Goal: Transaction & Acquisition: Purchase product/service

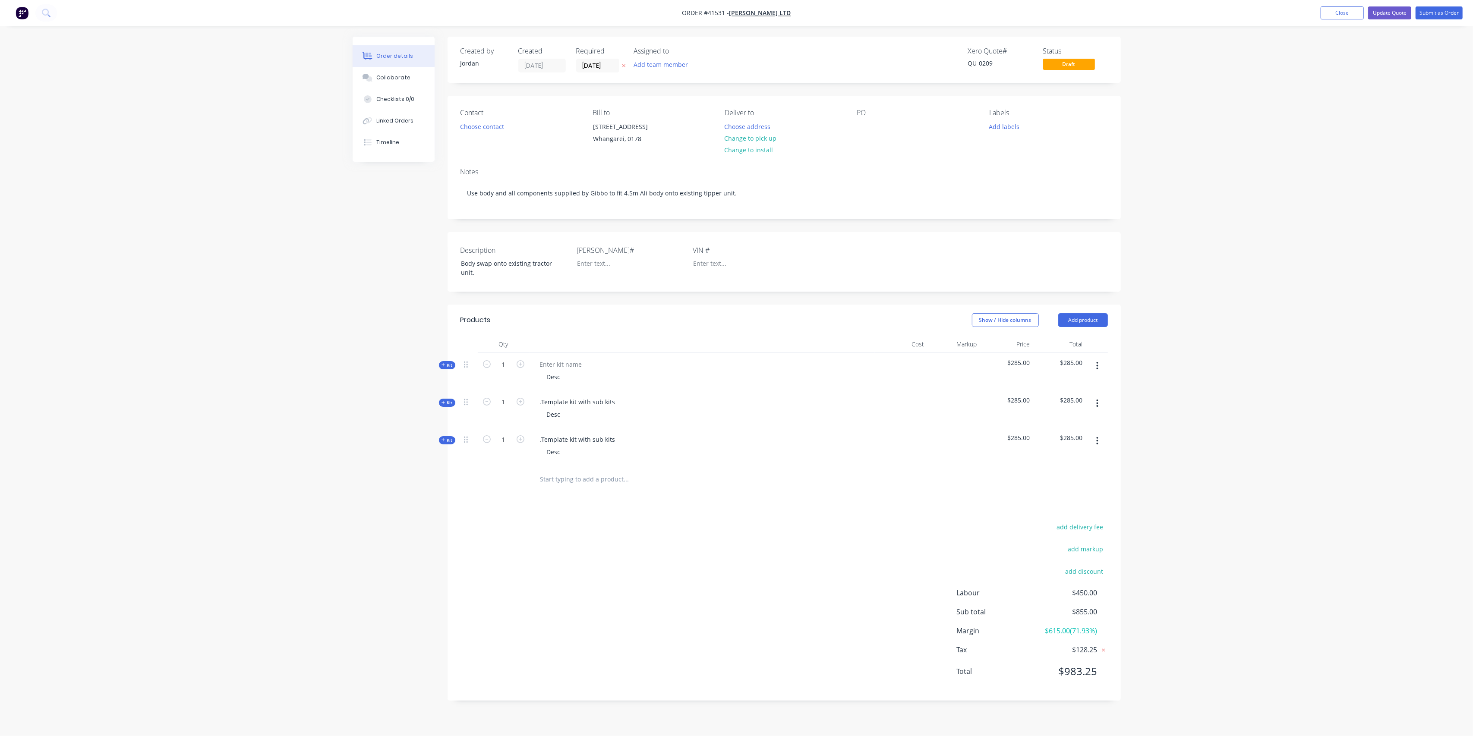
click at [684, 326] on div "Show / Hide columns Add product" at bounding box center [853, 320] width 510 height 14
drag, startPoint x: 1436, startPoint y: 15, endPoint x: 1391, endPoint y: 17, distance: 45.4
click at [1391, 17] on ul "Add product Close Update Quote Submit as Order" at bounding box center [1391, 12] width 163 height 13
click at [1391, 17] on button "Update Quote" at bounding box center [1389, 12] width 43 height 13
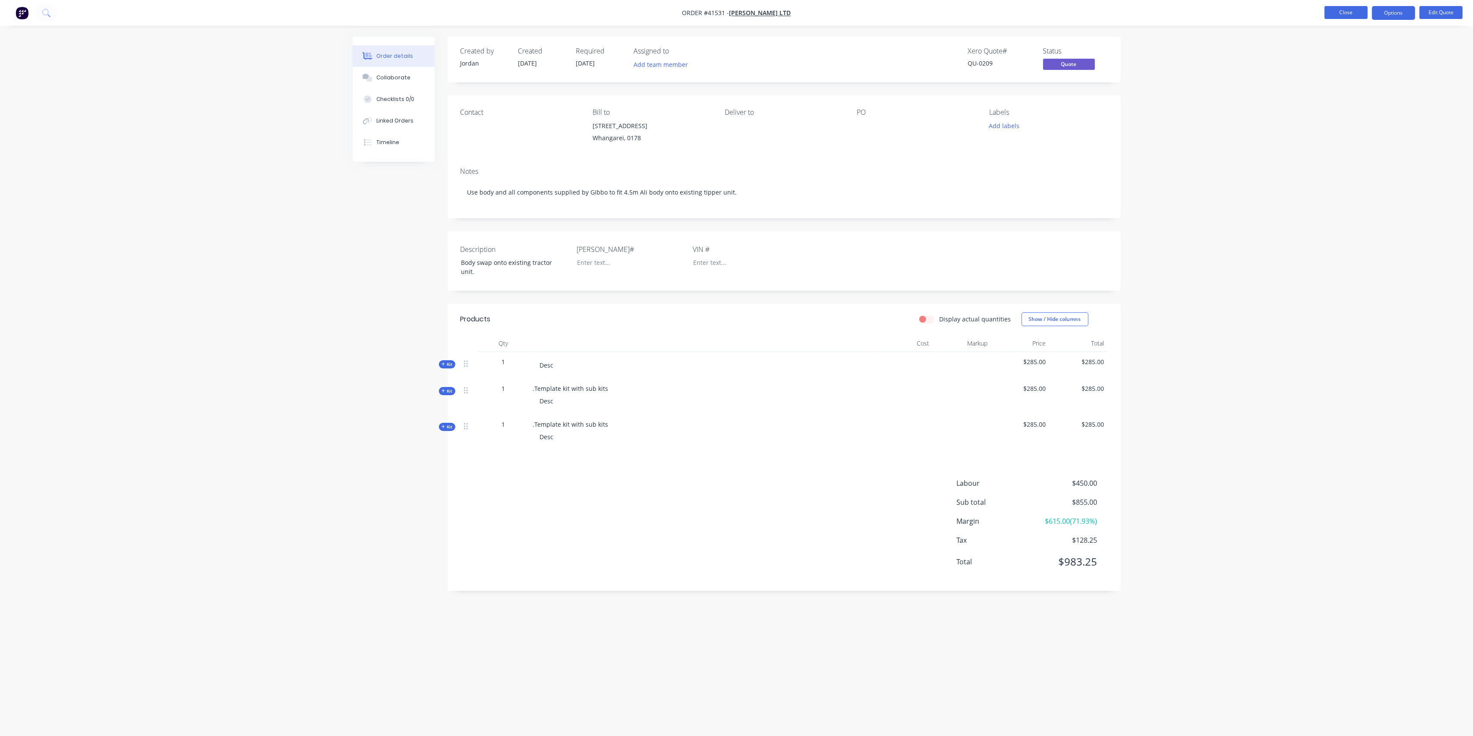
click at [1358, 13] on button "Close" at bounding box center [1345, 12] width 43 height 13
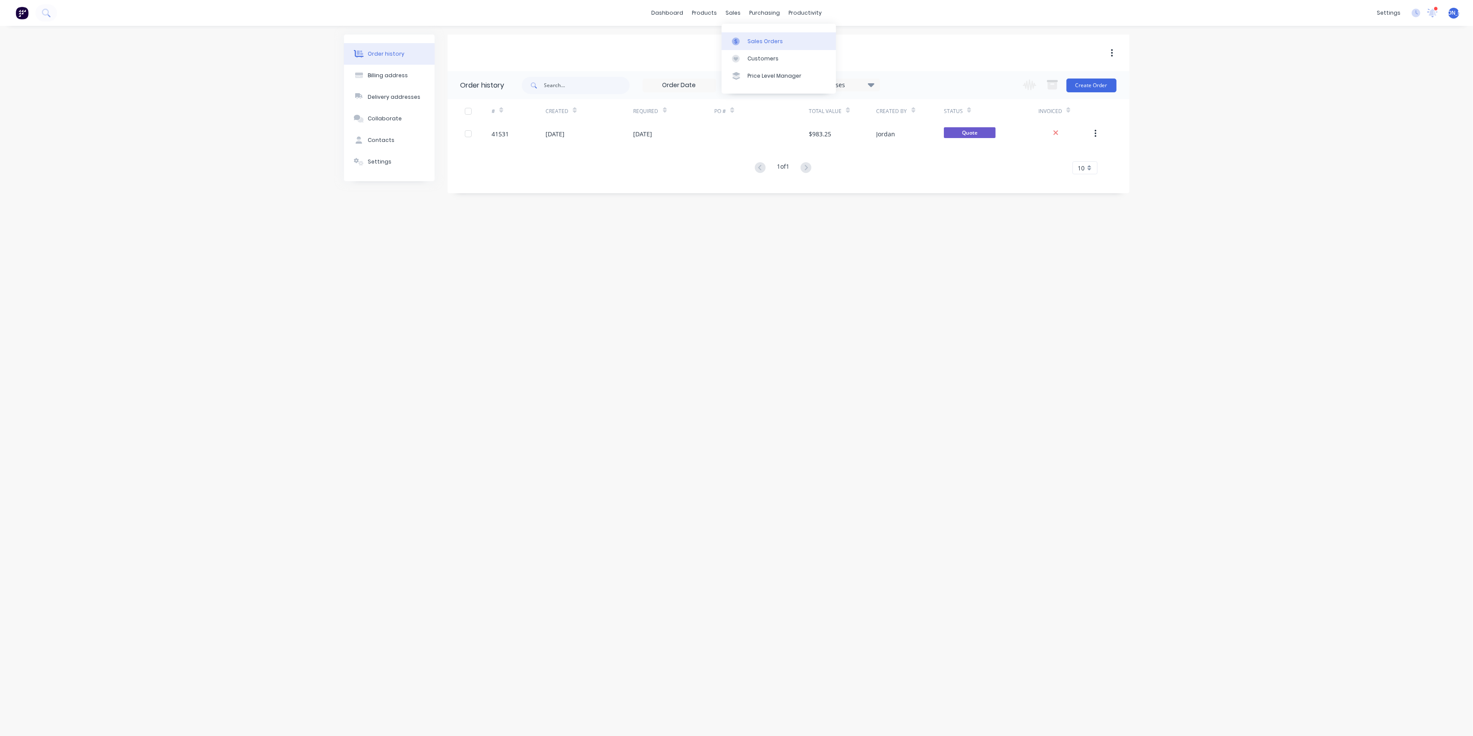
click at [754, 36] on link "Sales Orders" at bounding box center [779, 40] width 114 height 17
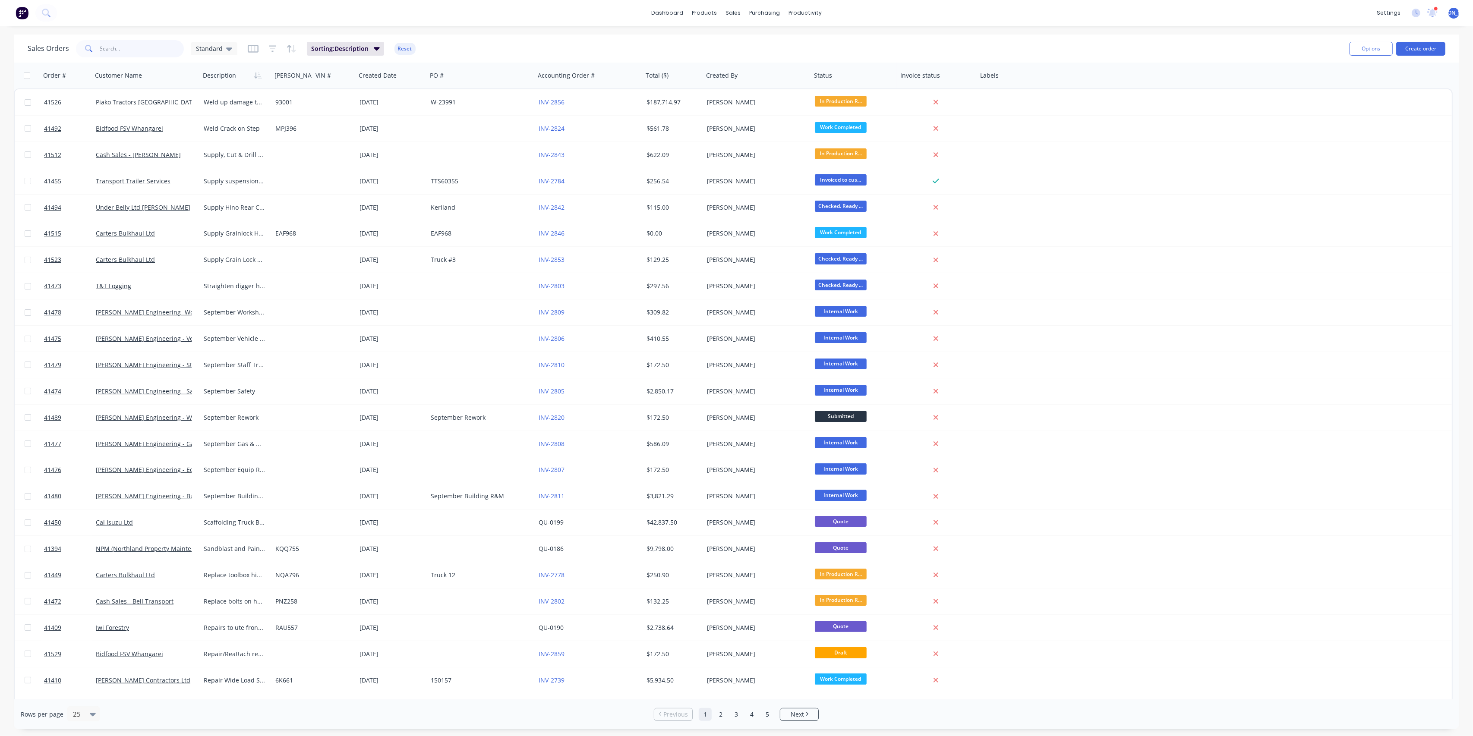
click at [125, 47] on input "text" at bounding box center [142, 48] width 84 height 17
type input "+"
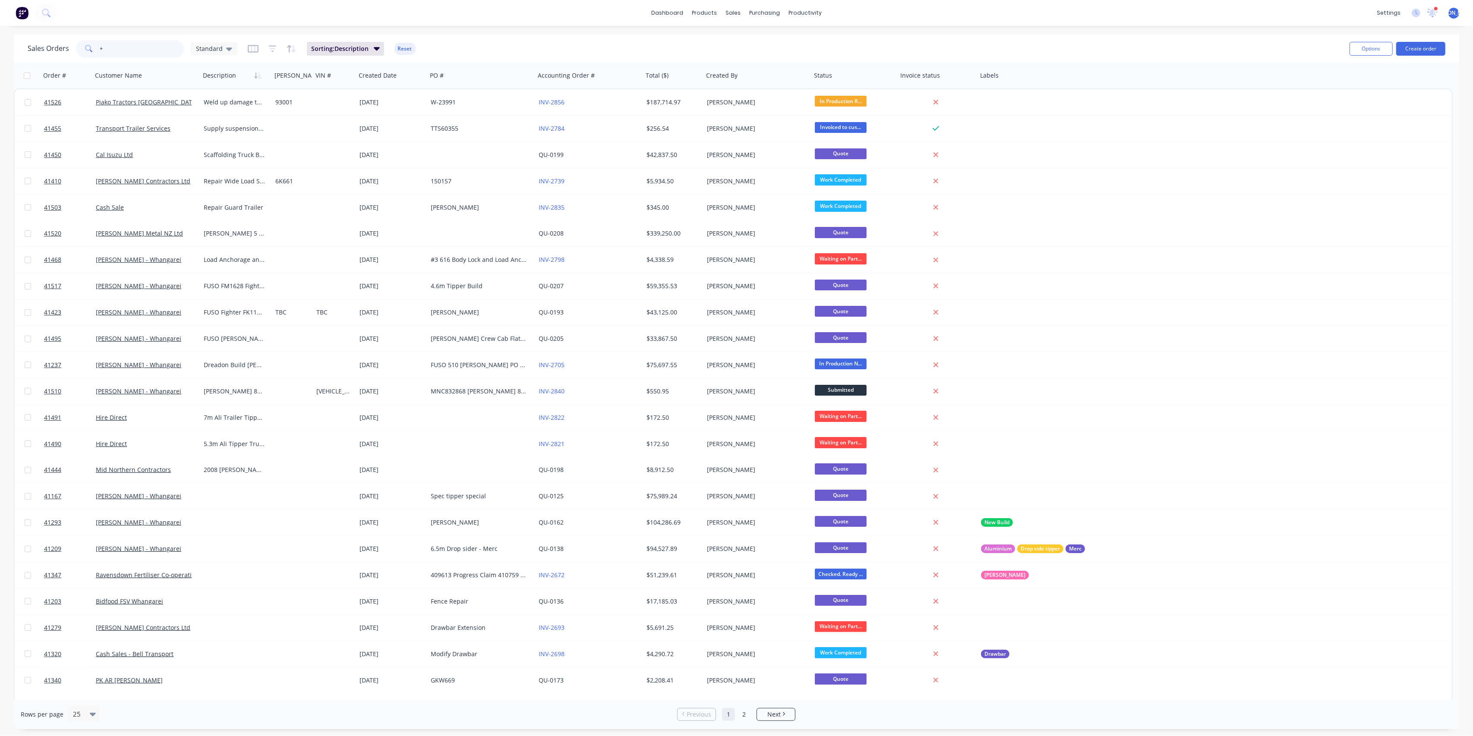
drag, startPoint x: 117, startPoint y: 47, endPoint x: 69, endPoint y: 49, distance: 47.5
click at [69, 49] on div "Sales Orders + Standard" at bounding box center [133, 48] width 210 height 17
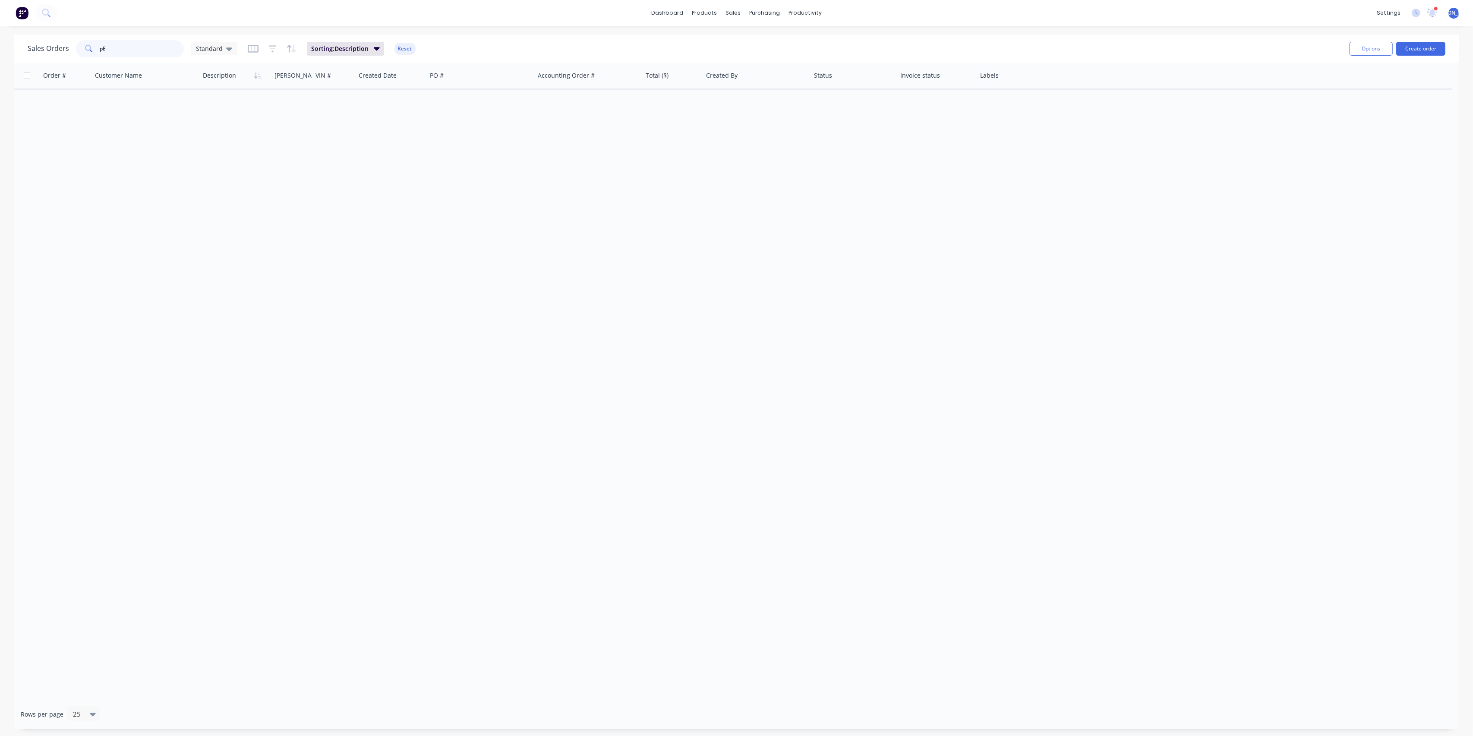
type input "p"
type input "P"
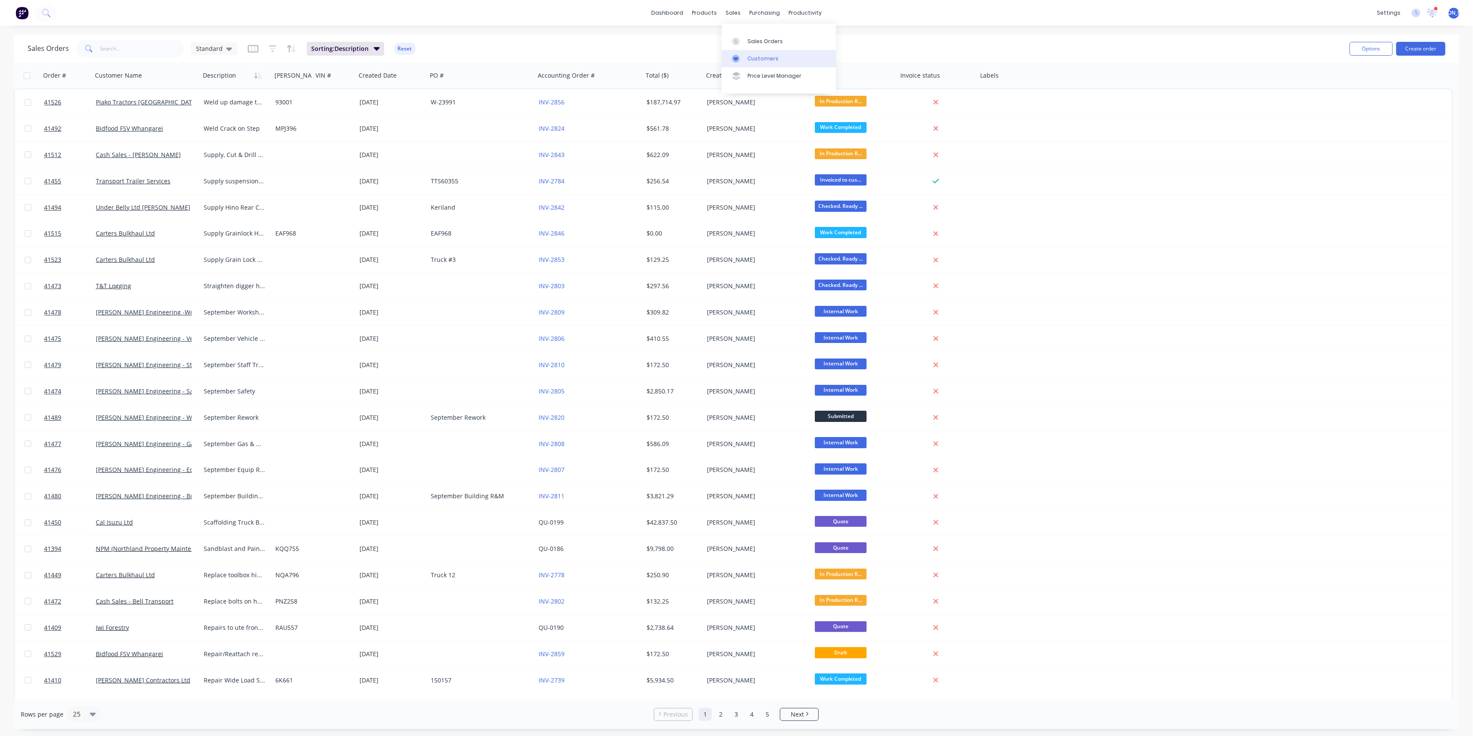
click at [758, 53] on link "Customers" at bounding box center [779, 58] width 114 height 17
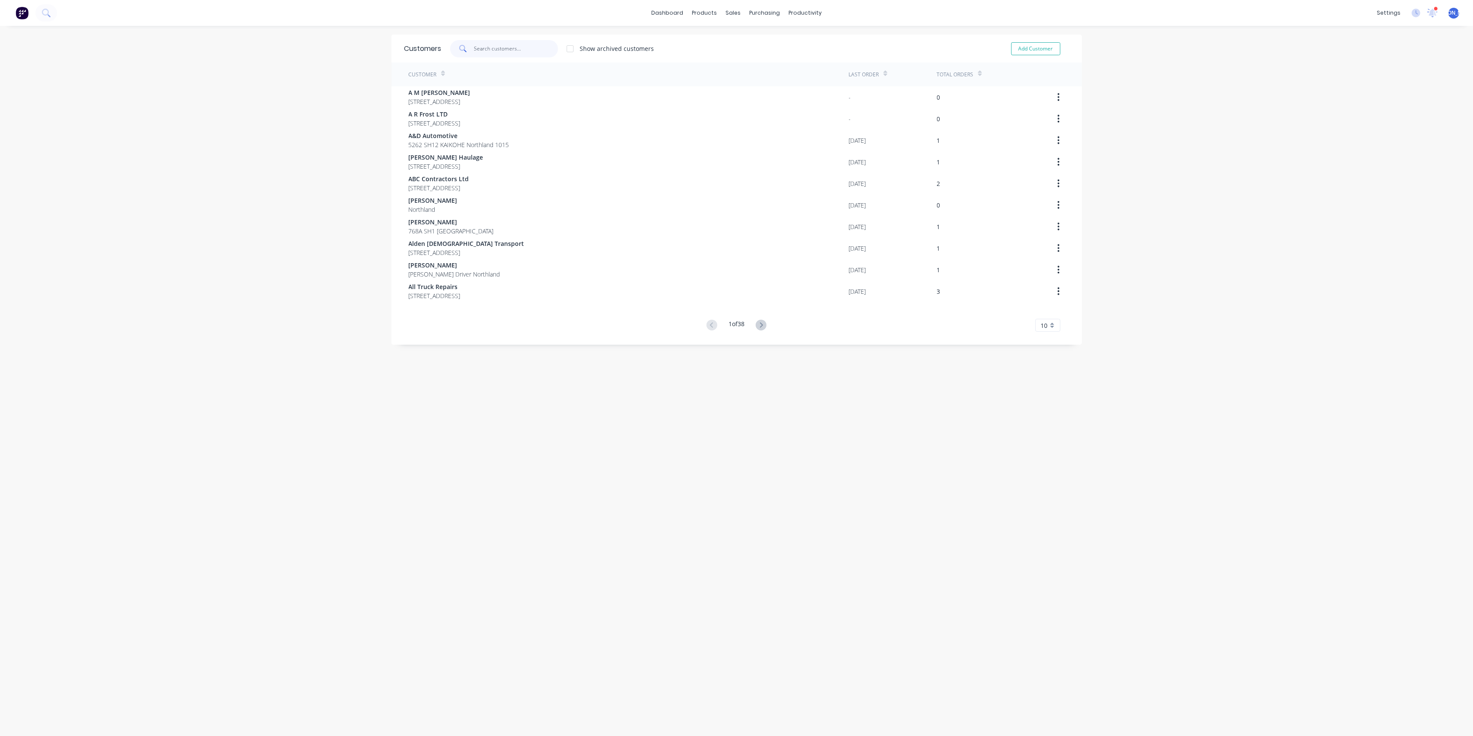
click at [490, 50] on input "text" at bounding box center [516, 48] width 84 height 17
type input "[PERSON_NAME]'s Diggers"
click at [520, 47] on input "[PERSON_NAME]'s Diggers" at bounding box center [516, 48] width 84 height 17
drag, startPoint x: 511, startPoint y: 49, endPoint x: 410, endPoint y: 47, distance: 101.4
click at [410, 47] on div "Customers [PERSON_NAME]'s Diggers Show archived customers Add Customer" at bounding box center [736, 49] width 690 height 28
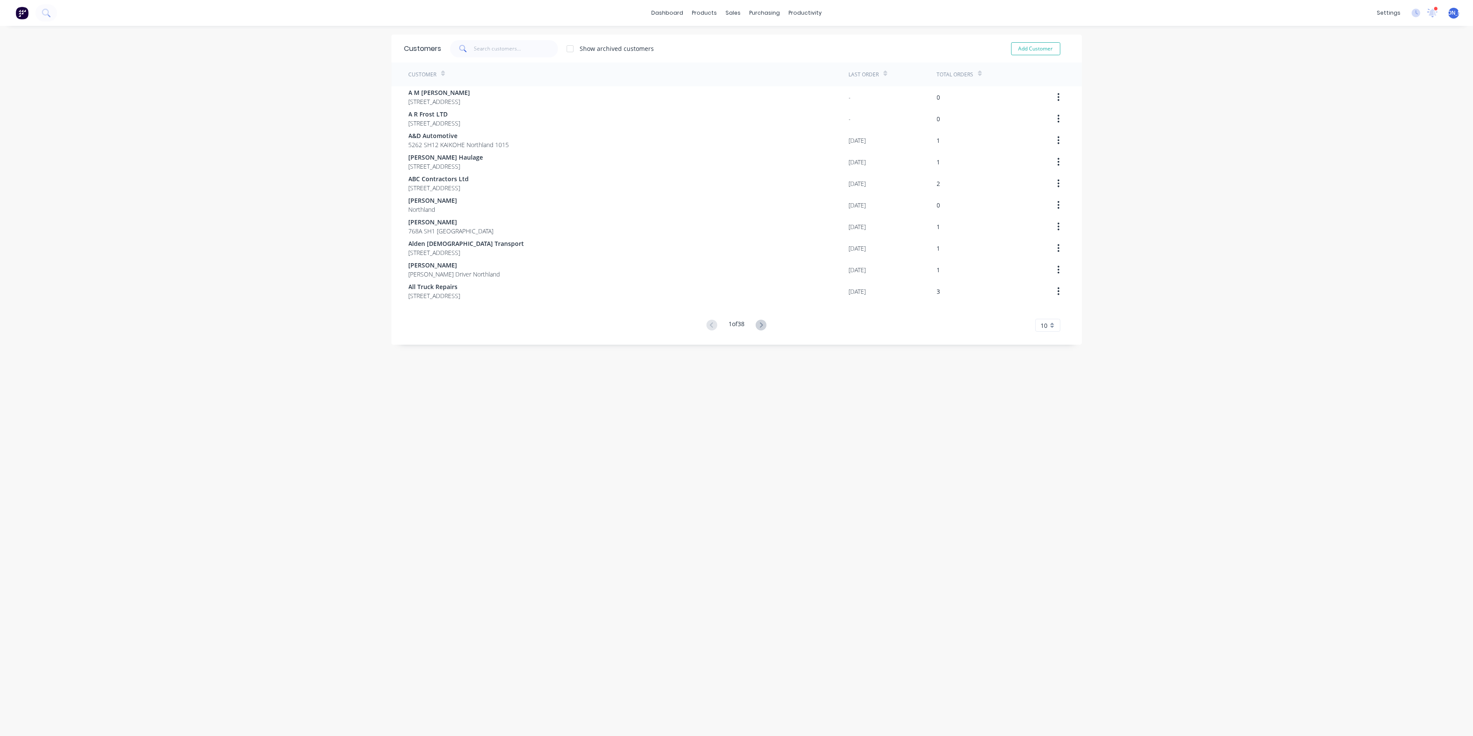
drag, startPoint x: 1267, startPoint y: 102, endPoint x: 1260, endPoint y: 93, distance: 10.8
click at [1264, 101] on div "dashboard products sales purchasing productivity dashboard products Product Cat…" at bounding box center [736, 368] width 1473 height 736
click at [743, 39] on div "Sales Orders" at bounding box center [760, 42] width 35 height 8
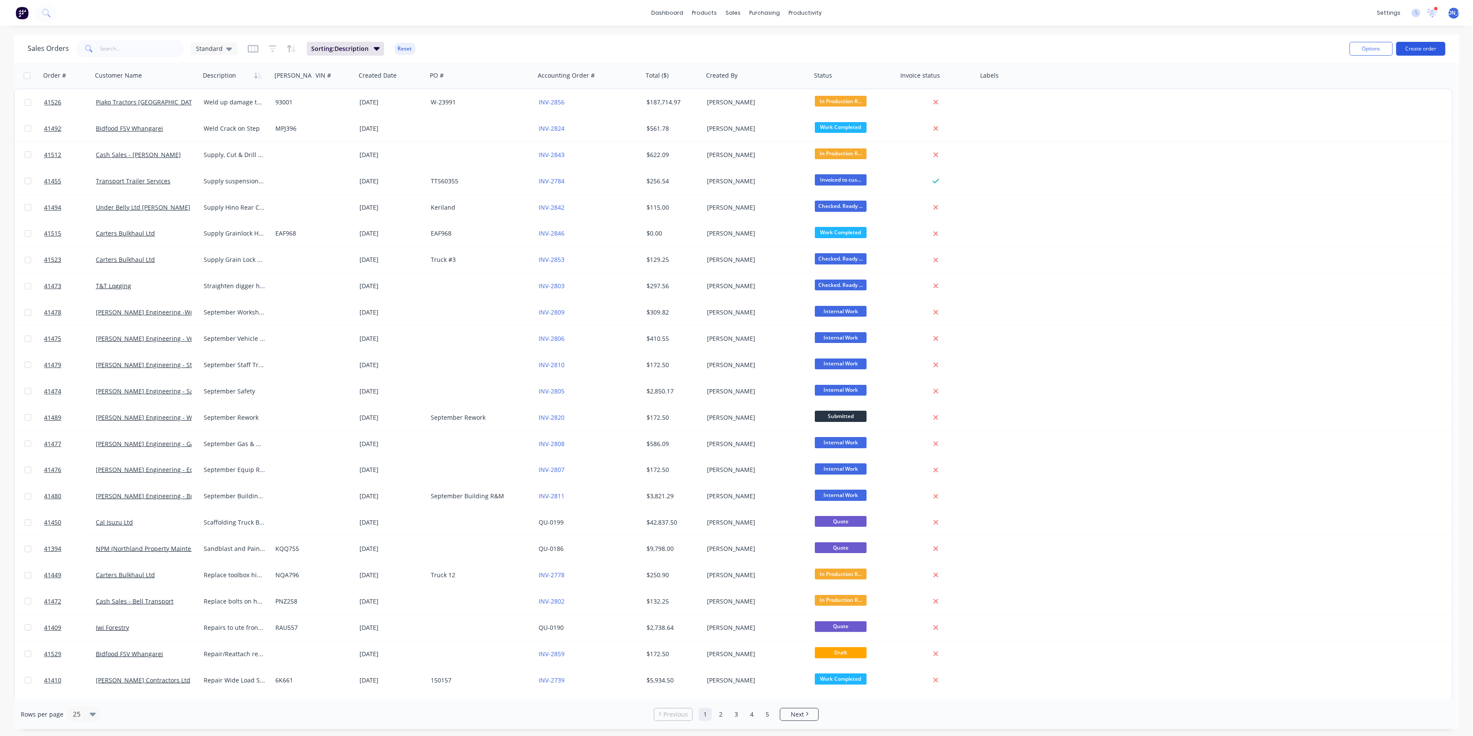
click at [1429, 50] on button "Create order" at bounding box center [1420, 49] width 49 height 14
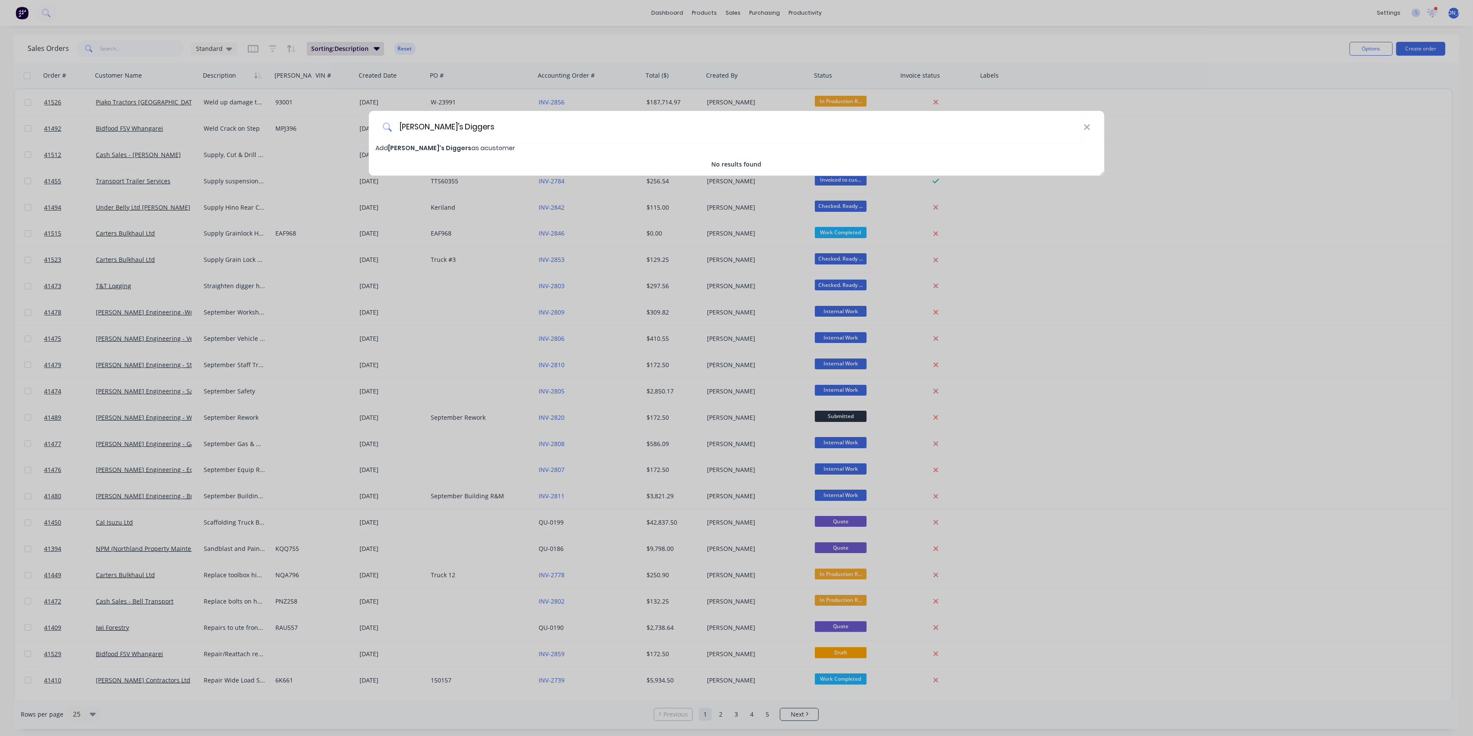
type input "[PERSON_NAME]'s Diggers"
click at [460, 148] on span "Add [PERSON_NAME]'s Diggers as a customer" at bounding box center [444, 148] width 139 height 9
select select "NZ"
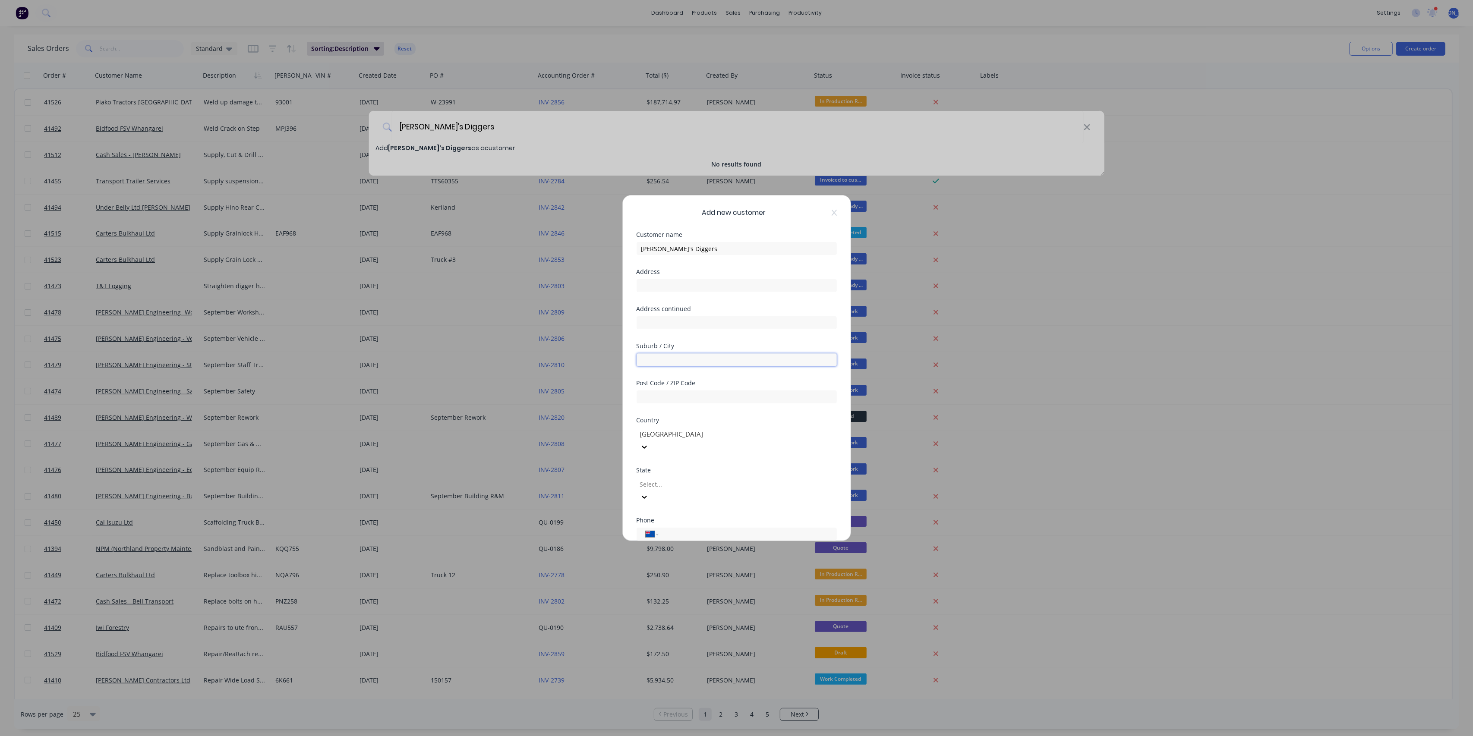
click at [679, 360] on input "text" at bounding box center [737, 359] width 200 height 13
click at [686, 438] on div at bounding box center [701, 434] width 124 height 11
click at [691, 437] on div at bounding box center [701, 434] width 124 height 11
click at [696, 479] on div at bounding box center [701, 484] width 124 height 11
click at [697, 736] on div "[GEOGRAPHIC_DATA]" at bounding box center [736, 740] width 1473 height 9
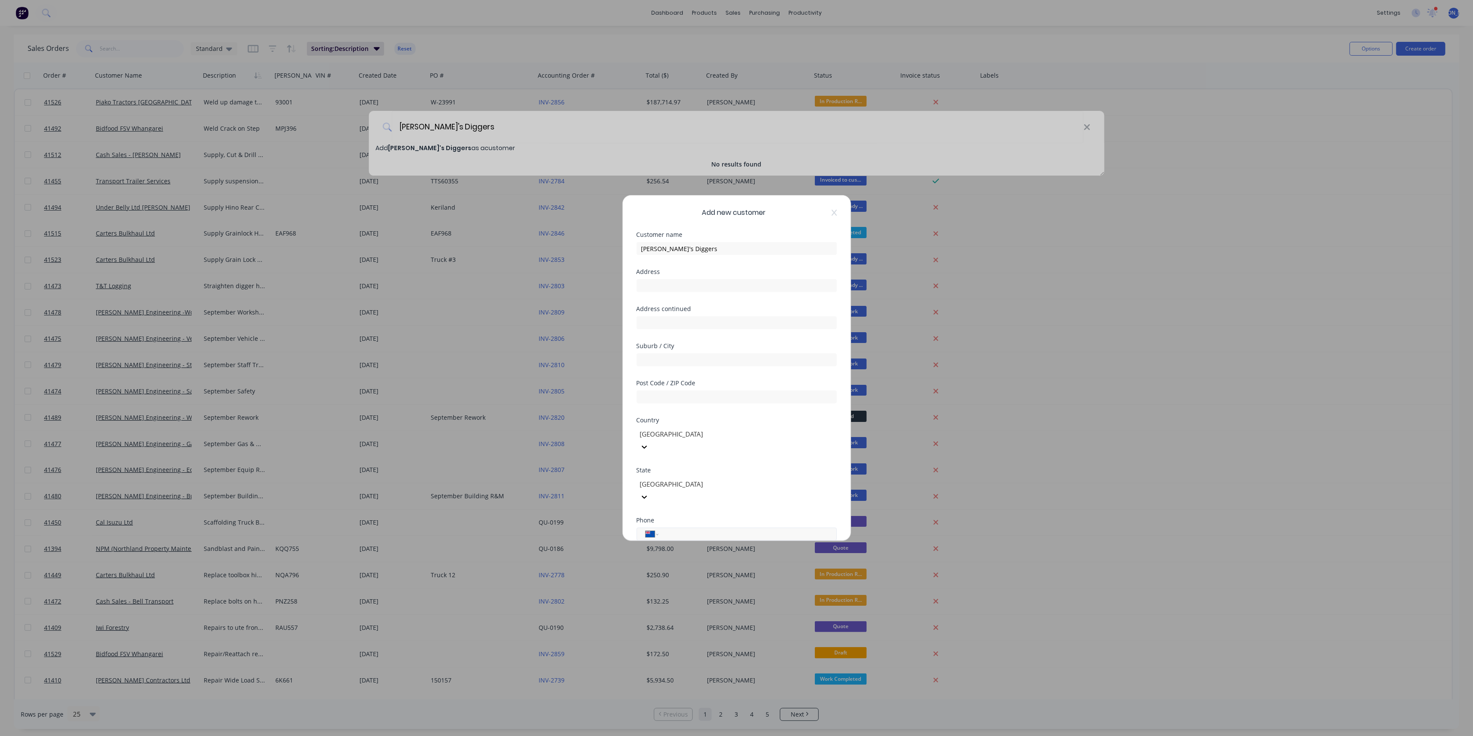
click at [687, 529] on input "tel" at bounding box center [746, 534] width 163 height 10
type input "021 795 088"
click at [640, 514] on div at bounding box center [639, 522] width 17 height 17
click at [705, 541] on button "Save" at bounding box center [709, 548] width 47 height 14
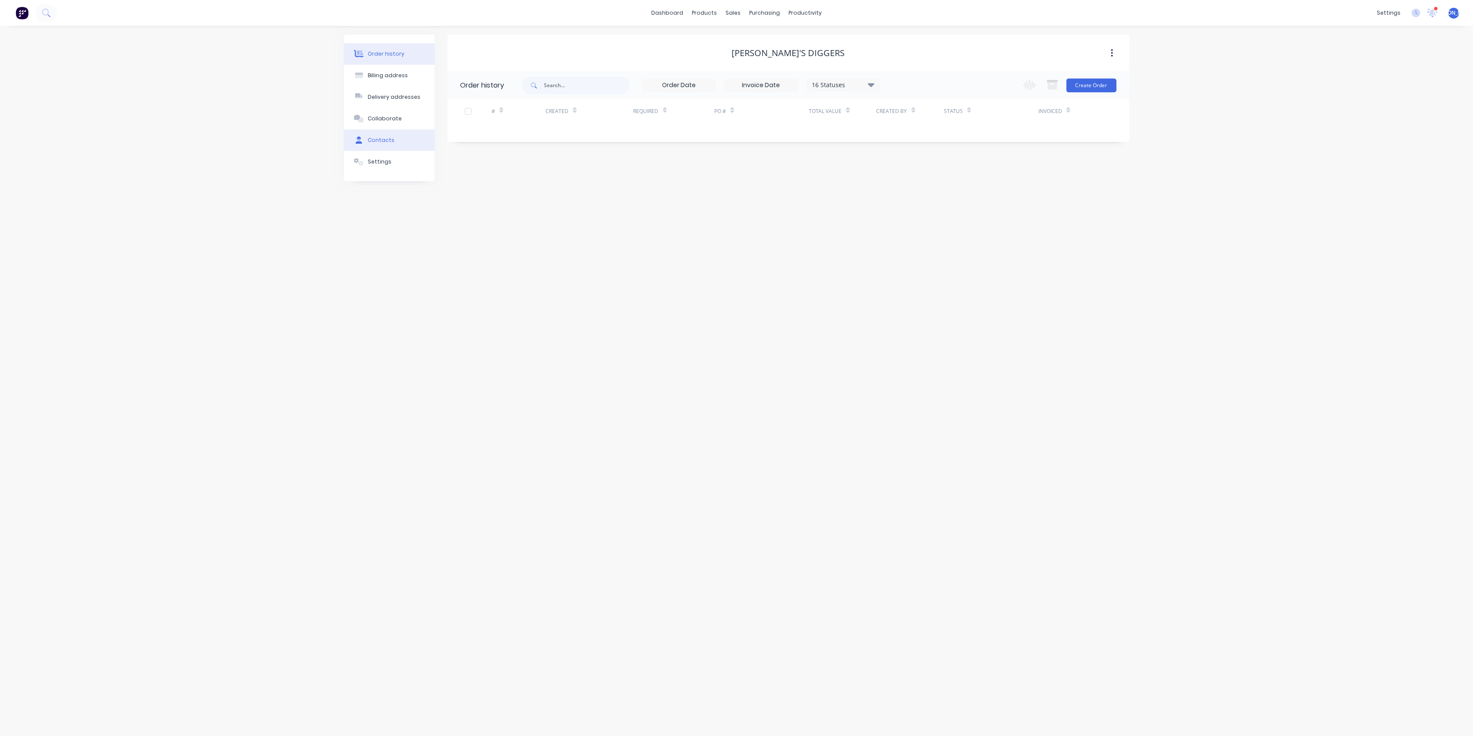
click at [380, 144] on button "Contacts" at bounding box center [389, 140] width 91 height 22
click at [389, 152] on button "Settings" at bounding box center [389, 162] width 91 height 22
click at [380, 113] on button "Collaborate" at bounding box center [389, 119] width 91 height 22
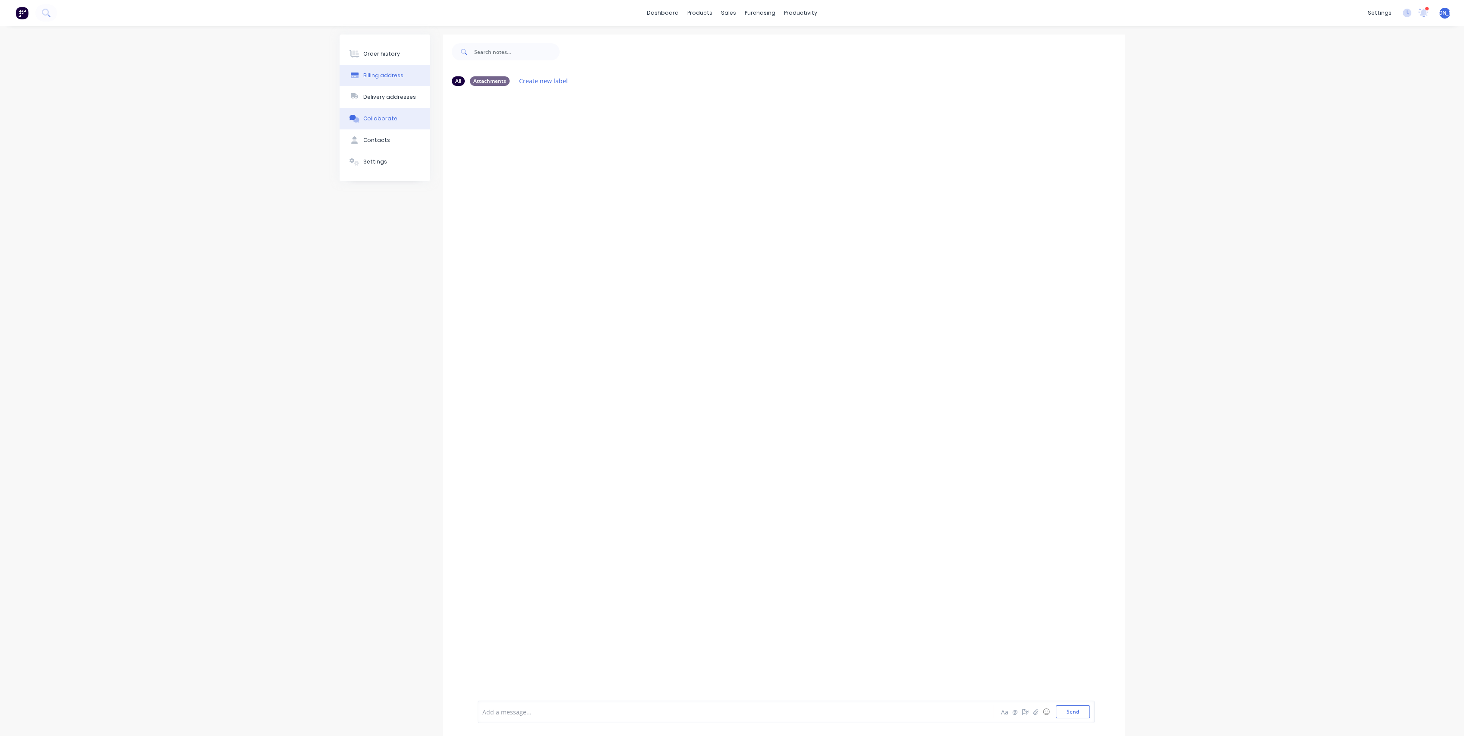
click at [382, 76] on div "Billing address" at bounding box center [383, 76] width 40 height 8
select select "NZ"
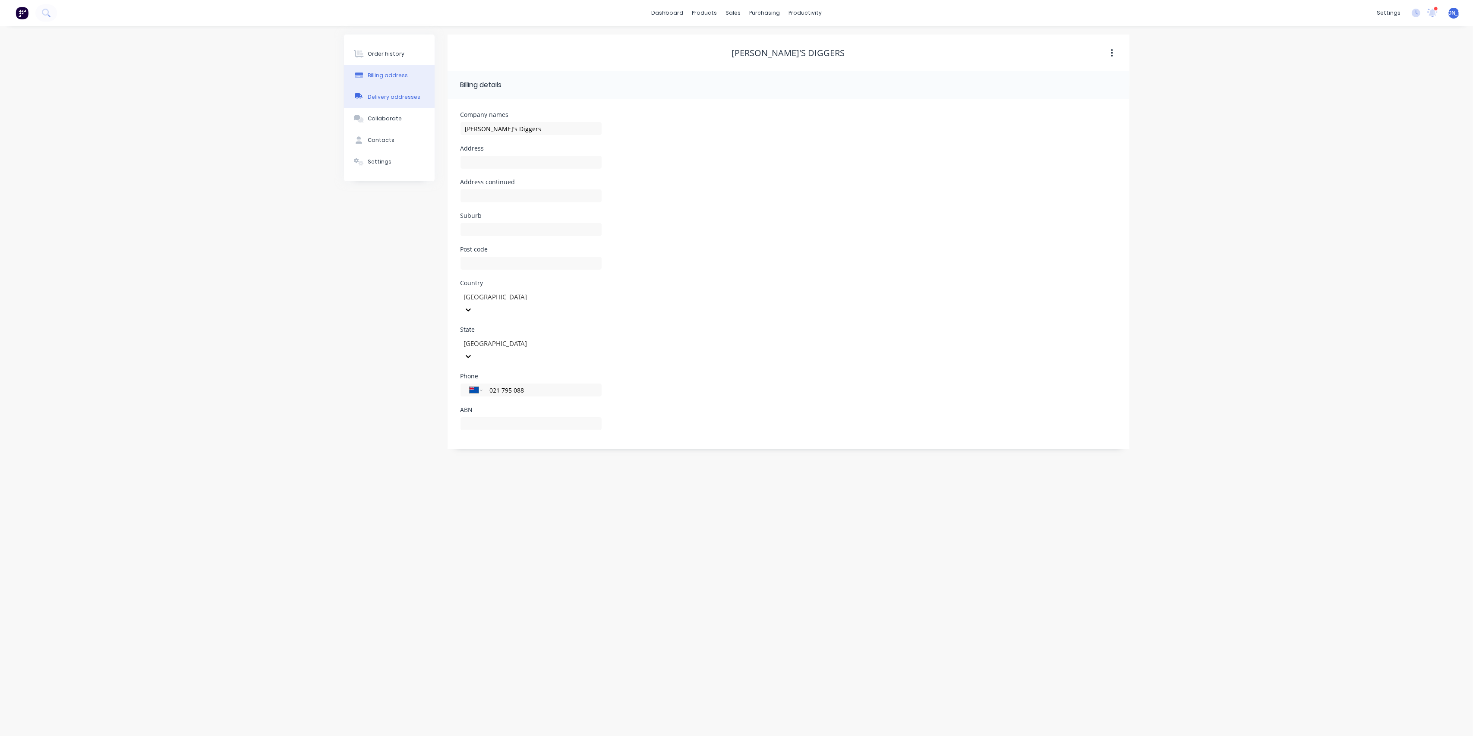
click at [391, 96] on div "Delivery addresses" at bounding box center [394, 97] width 53 height 8
click at [396, 74] on div "Billing address" at bounding box center [388, 76] width 40 height 8
click at [389, 140] on div "Contacts" at bounding box center [381, 140] width 27 height 8
drag, startPoint x: 1108, startPoint y: 79, endPoint x: 817, endPoint y: 98, distance: 291.4
click at [1106, 79] on button "Add contact" at bounding box center [1103, 85] width 40 height 13
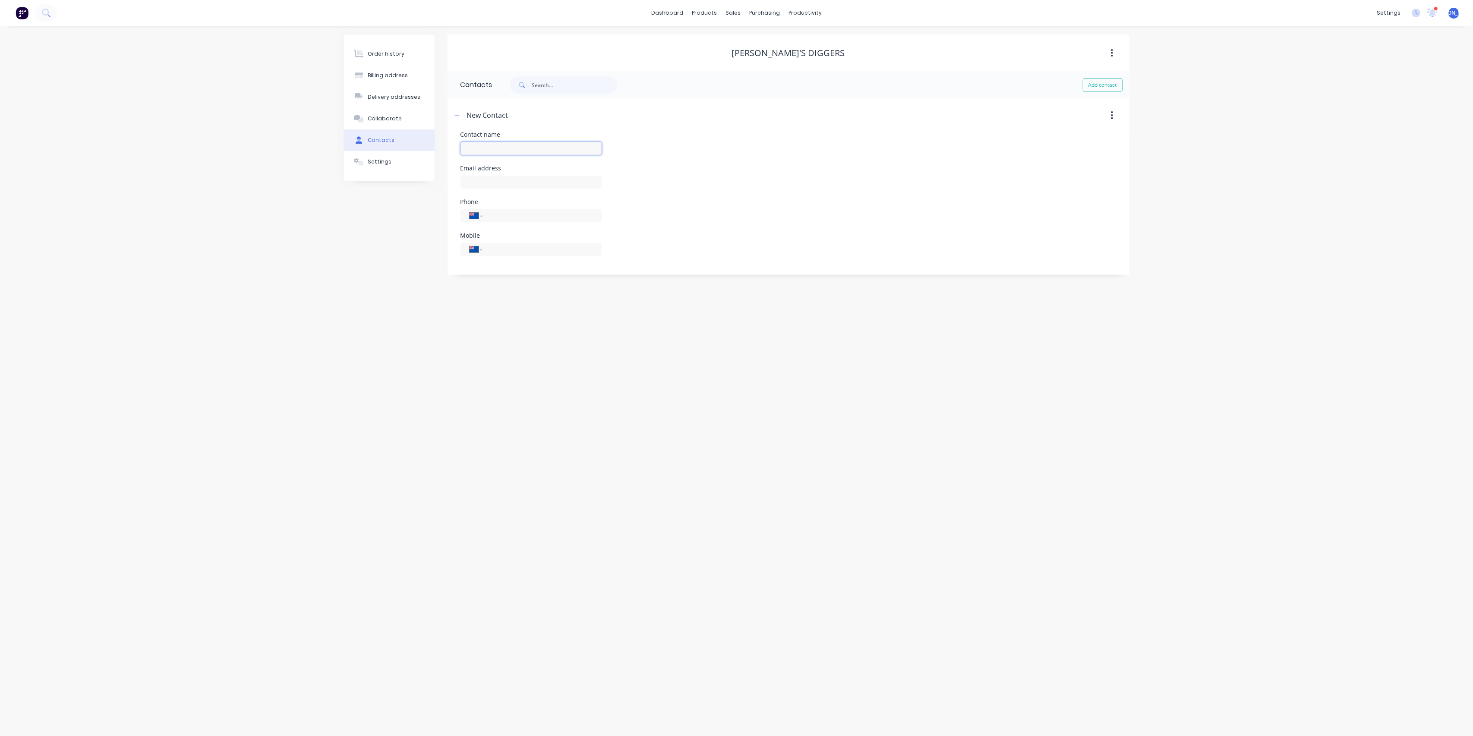
click at [504, 144] on input "text" at bounding box center [530, 148] width 141 height 13
click at [761, 158] on div "Contact name" at bounding box center [788, 149] width 656 height 34
click at [517, 146] on input "text" at bounding box center [530, 148] width 141 height 13
type input "[PERSON_NAME]"
select select "NZ"
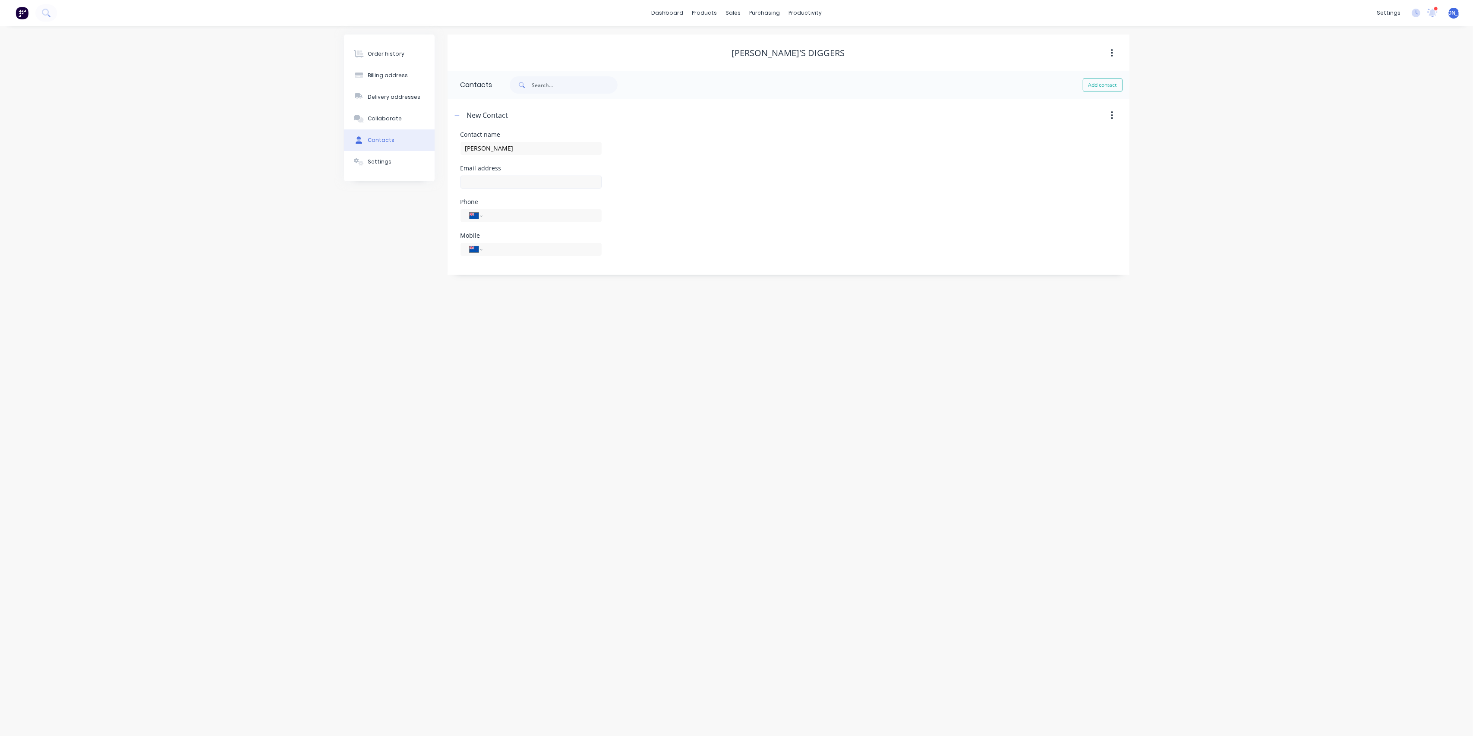
select select "NZ"
drag, startPoint x: 512, startPoint y: 180, endPoint x: 563, endPoint y: 156, distance: 56.2
click at [512, 180] on input "text" at bounding box center [530, 182] width 141 height 13
type input "[EMAIL_ADDRESS][DOMAIN_NAME]"
click at [724, 154] on div "Contact name [PERSON_NAME]" at bounding box center [788, 149] width 656 height 34
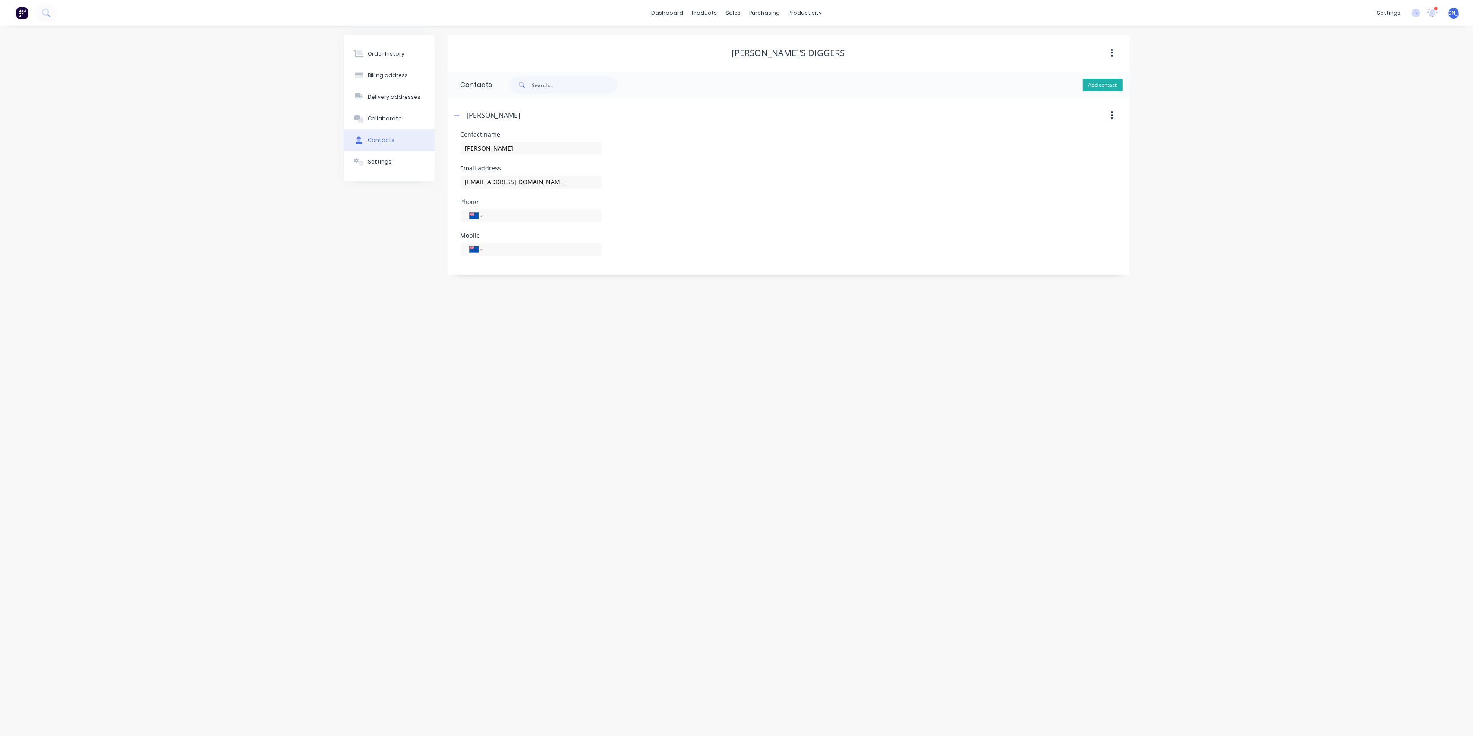
click at [1085, 83] on button "Add contact" at bounding box center [1103, 85] width 40 height 13
select select "NZ"
click at [1111, 115] on icon "button" at bounding box center [1112, 115] width 2 height 8
click at [1077, 142] on div "Delete" at bounding box center [1081, 138] width 66 height 13
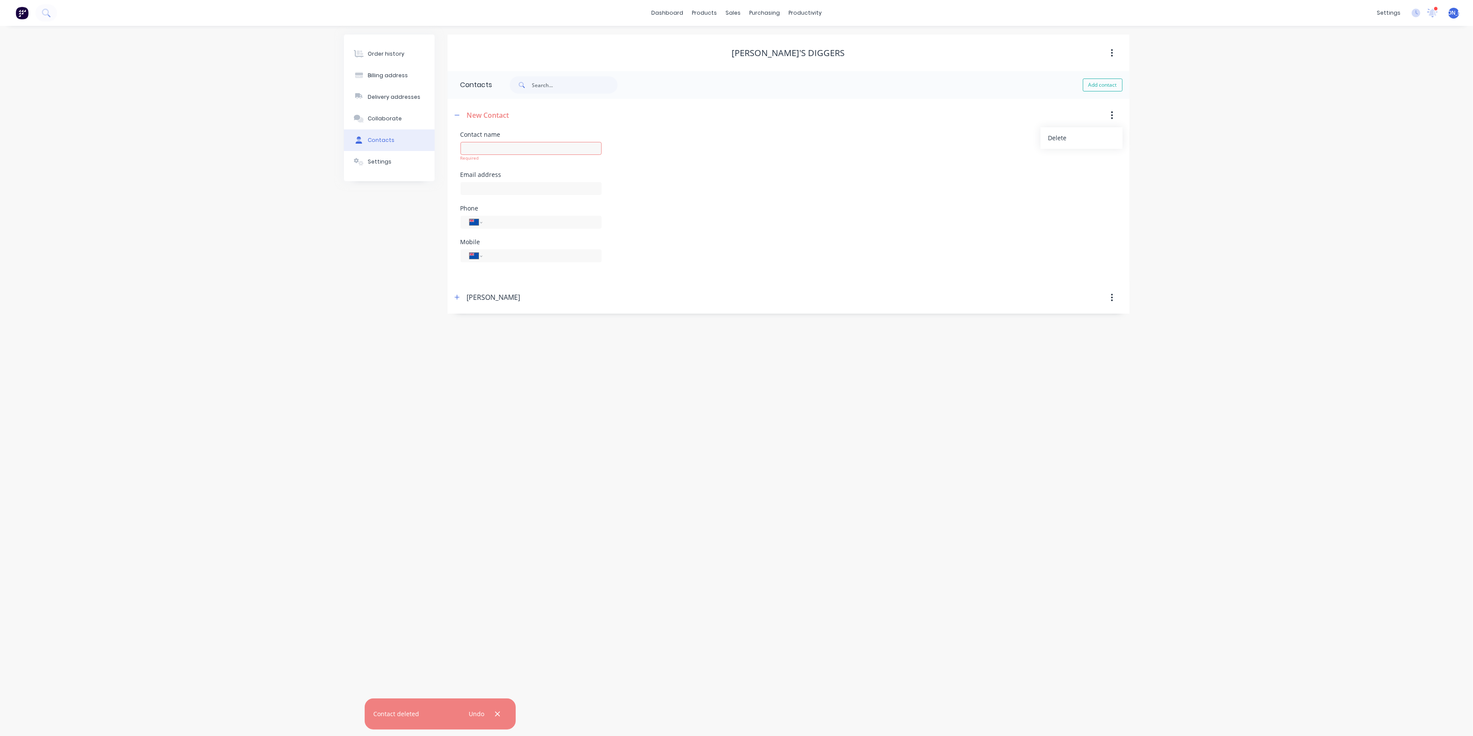
drag, startPoint x: 821, startPoint y: 170, endPoint x: 793, endPoint y: 155, distance: 32.1
click at [819, 170] on div "Contact name Required" at bounding box center [788, 152] width 656 height 40
click at [457, 115] on icon "button" at bounding box center [456, 115] width 5 height 0
drag, startPoint x: 914, startPoint y: 157, endPoint x: 860, endPoint y: 154, distance: 54.9
click at [914, 157] on header "[PERSON_NAME]" at bounding box center [789, 148] width 682 height 33
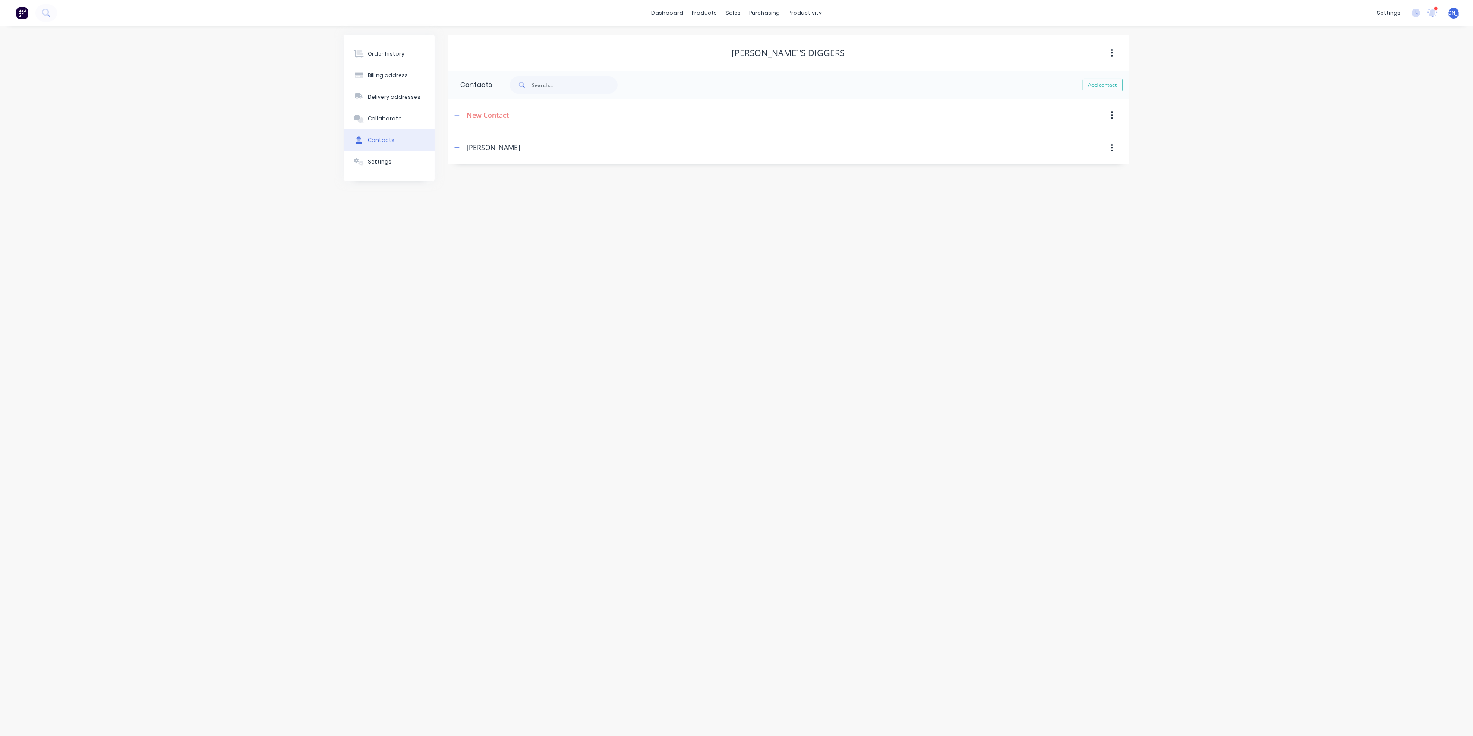
drag, startPoint x: 504, startPoint y: 150, endPoint x: 499, endPoint y: 150, distance: 5.2
click at [503, 150] on div "[PERSON_NAME]" at bounding box center [706, 148] width 508 height 16
drag, startPoint x: 478, startPoint y: 147, endPoint x: 479, endPoint y: 141, distance: 5.6
click at [478, 145] on div "[PERSON_NAME]" at bounding box center [494, 147] width 54 height 10
click at [1111, 112] on icon "button" at bounding box center [1112, 114] width 2 height 9
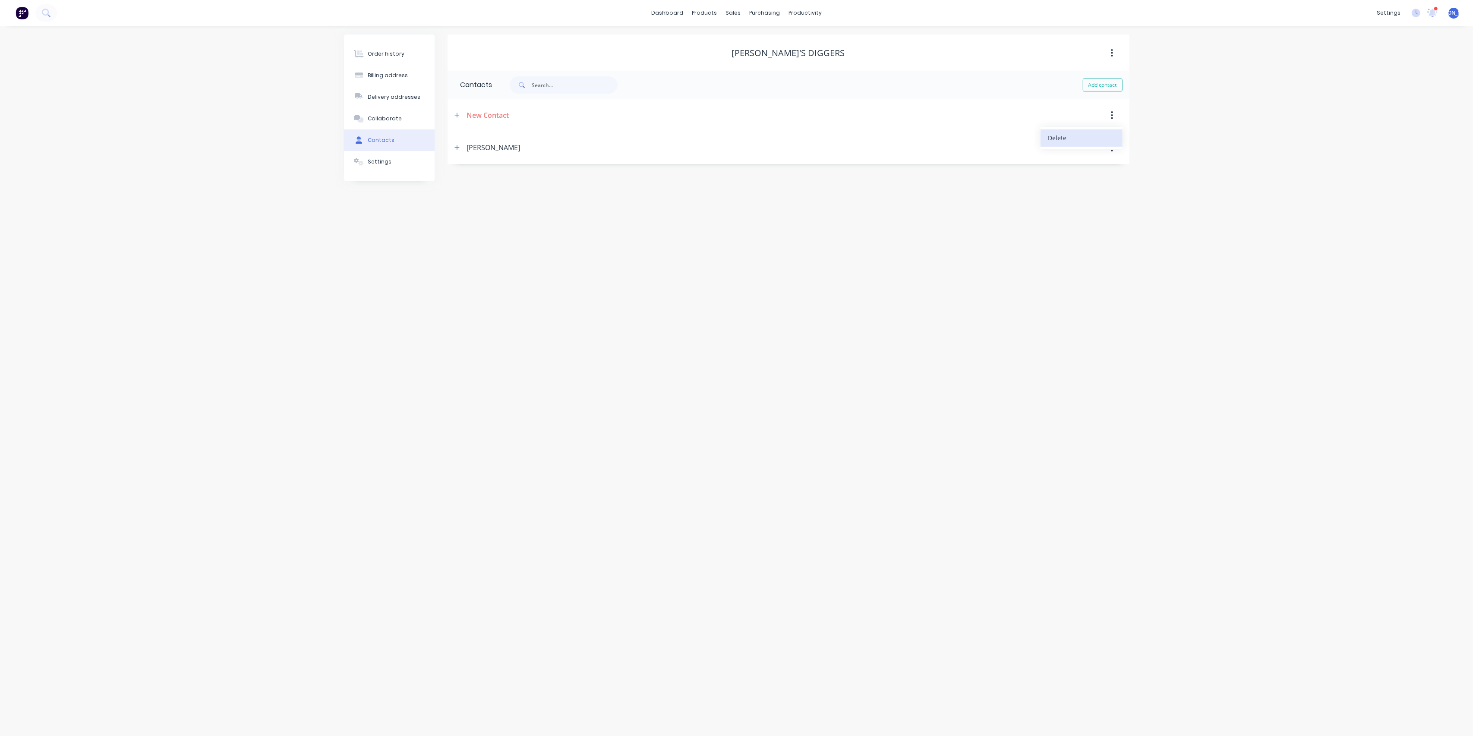
click at [1098, 138] on div "Delete" at bounding box center [1081, 138] width 66 height 13
click at [456, 114] on icon "button" at bounding box center [456, 115] width 5 height 6
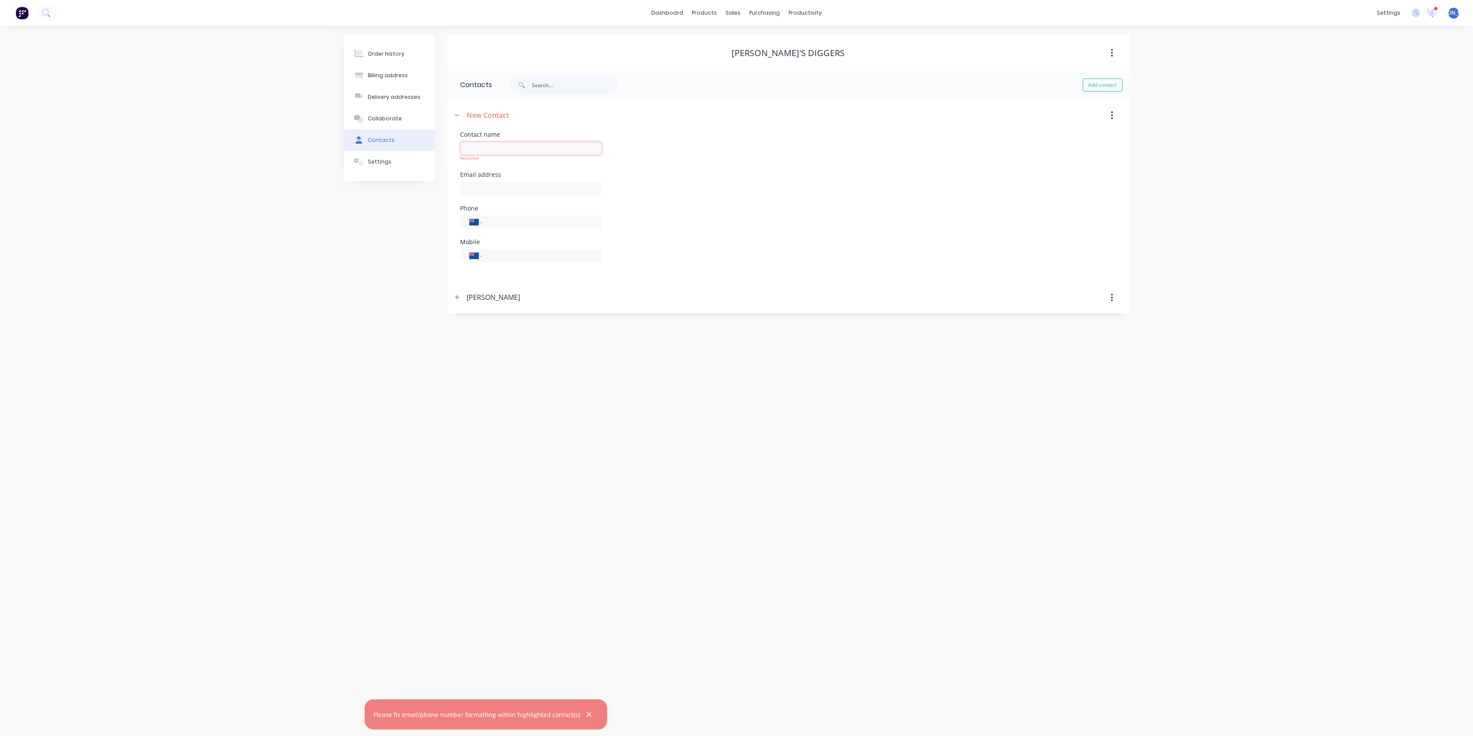
click at [506, 148] on input "text" at bounding box center [530, 148] width 141 height 13
type input "efde"
drag, startPoint x: 733, startPoint y: 185, endPoint x: 581, endPoint y: 148, distance: 156.8
click at [727, 184] on div "Email address" at bounding box center [788, 189] width 656 height 34
click at [1113, 117] on button "button" at bounding box center [1112, 115] width 20 height 16
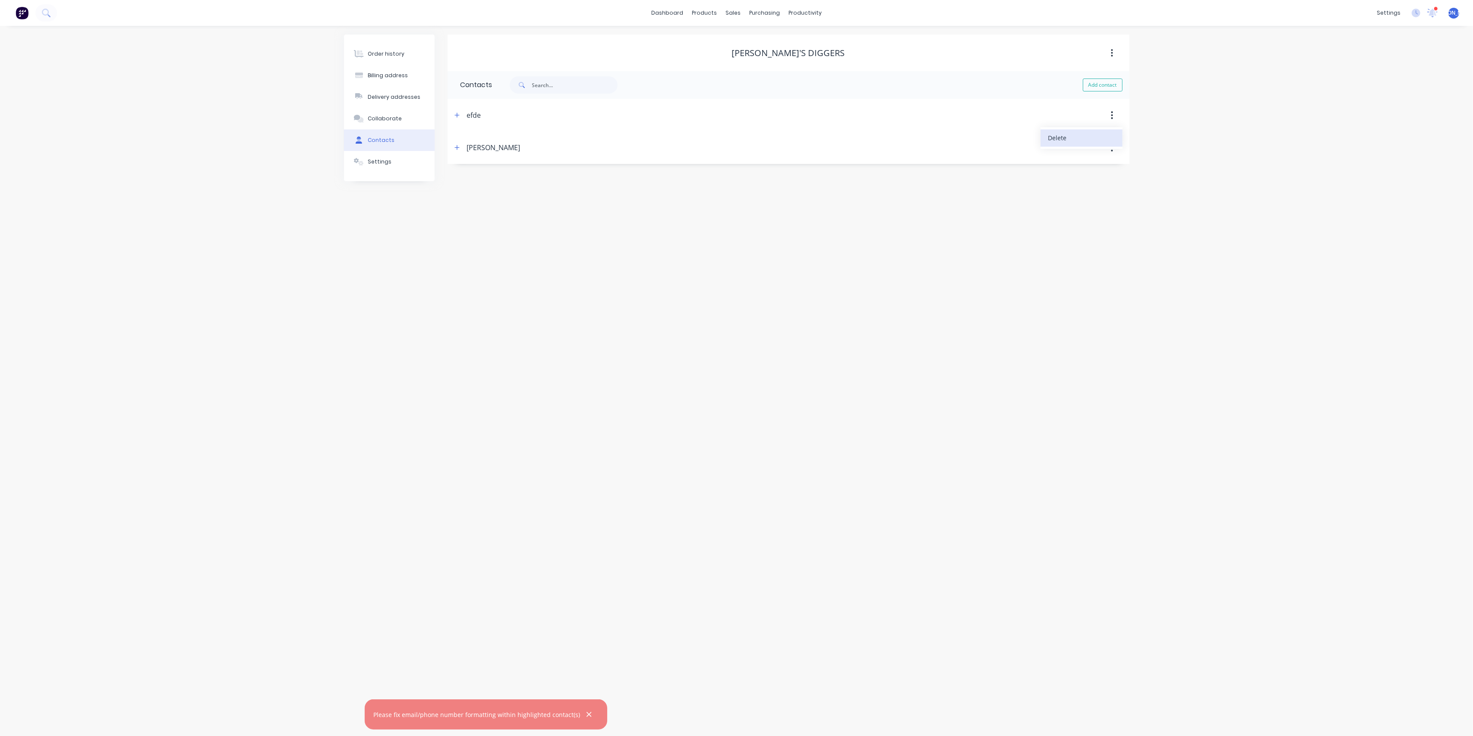
click at [1077, 140] on div "Delete" at bounding box center [1081, 138] width 66 height 13
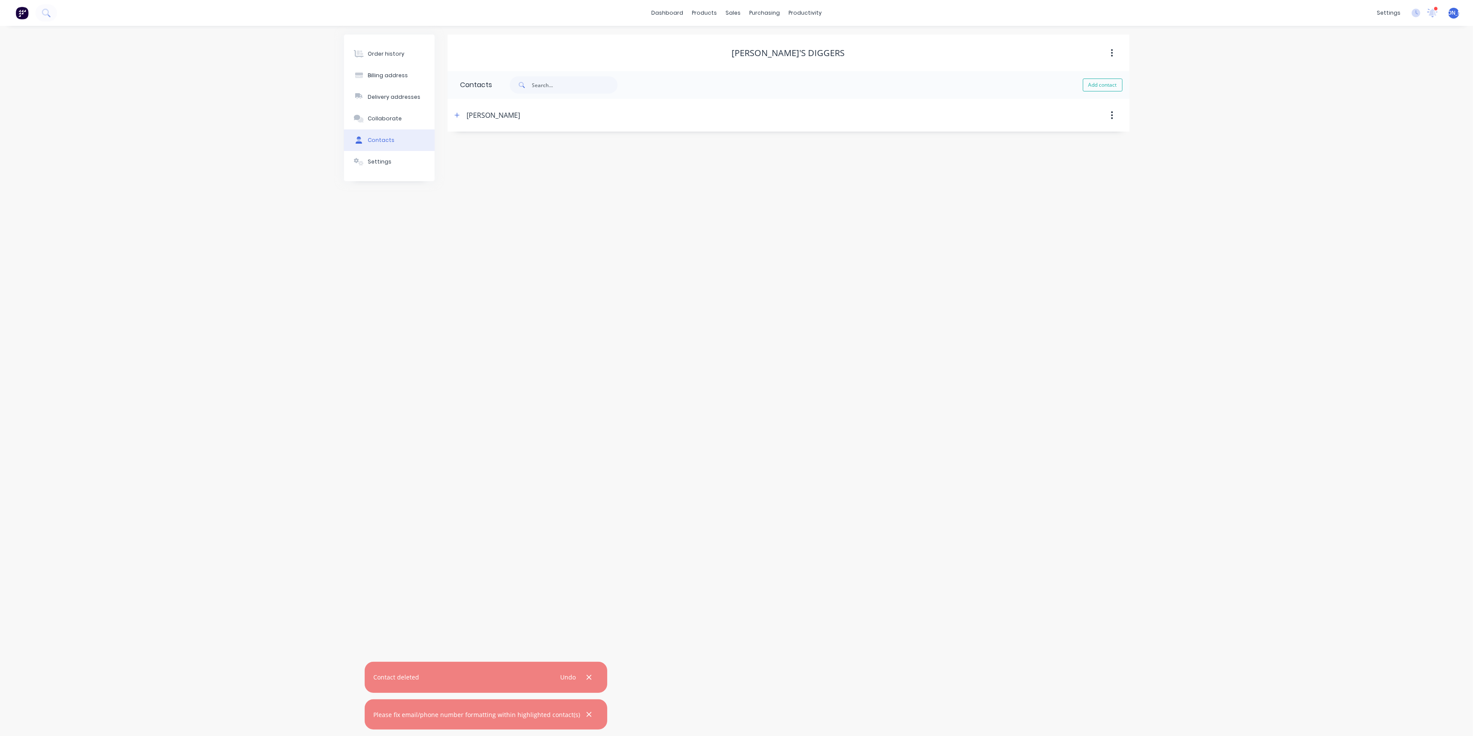
click at [621, 141] on div "[PERSON_NAME]'s Diggers Contacts Add contact [PERSON_NAME] Contact name [PERSON…" at bounding box center [789, 108] width 682 height 147
click at [374, 55] on div "Order history" at bounding box center [386, 54] width 37 height 8
click at [1078, 90] on button "Create Order" at bounding box center [1091, 86] width 50 height 14
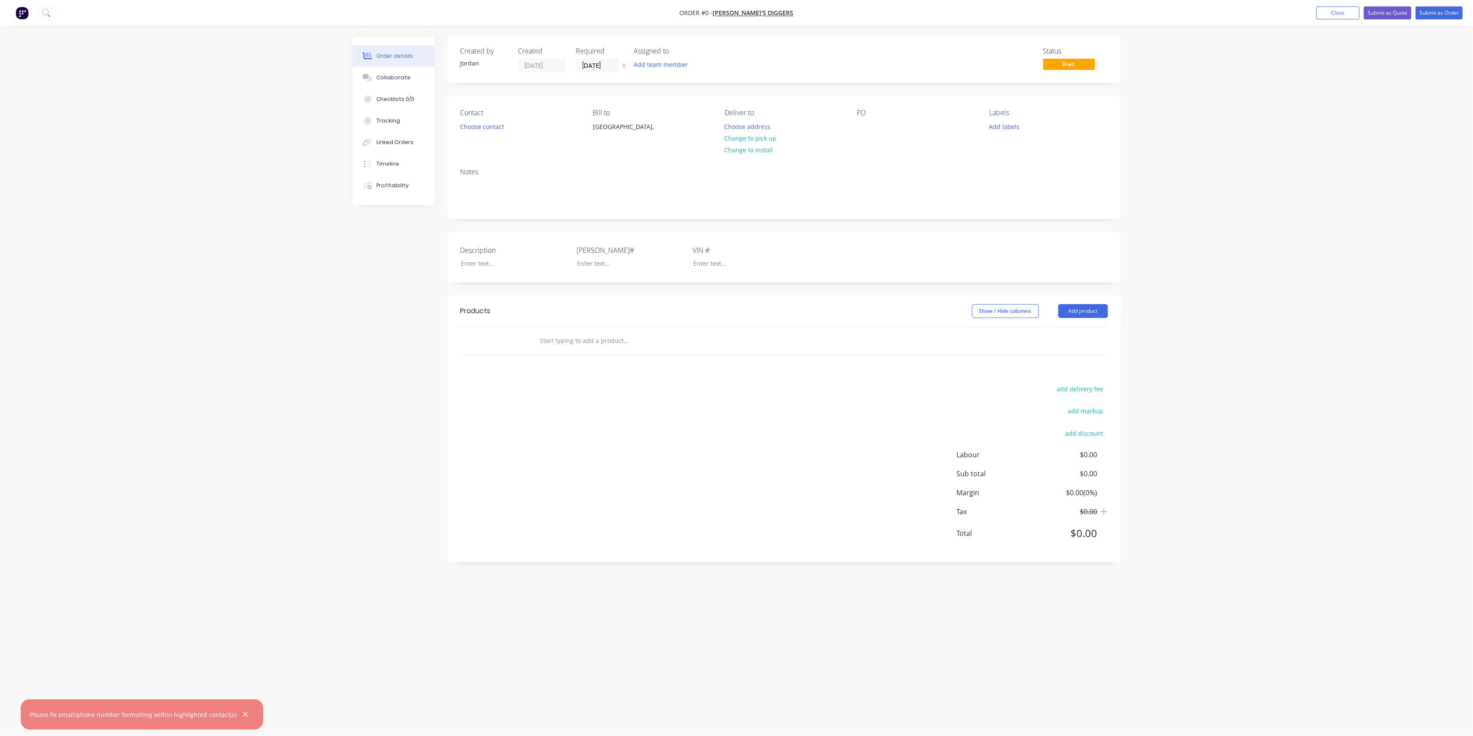
click at [583, 344] on input "text" at bounding box center [626, 340] width 173 height 17
type input "40mm Taildoor hinge catch"
click at [665, 375] on button "Add 40mm Taildoor hinge catch to order" at bounding box center [672, 374] width 259 height 28
drag, startPoint x: 558, startPoint y: 399, endPoint x: 573, endPoint y: 391, distance: 17.0
click at [559, 398] on input "text" at bounding box center [626, 396] width 173 height 17
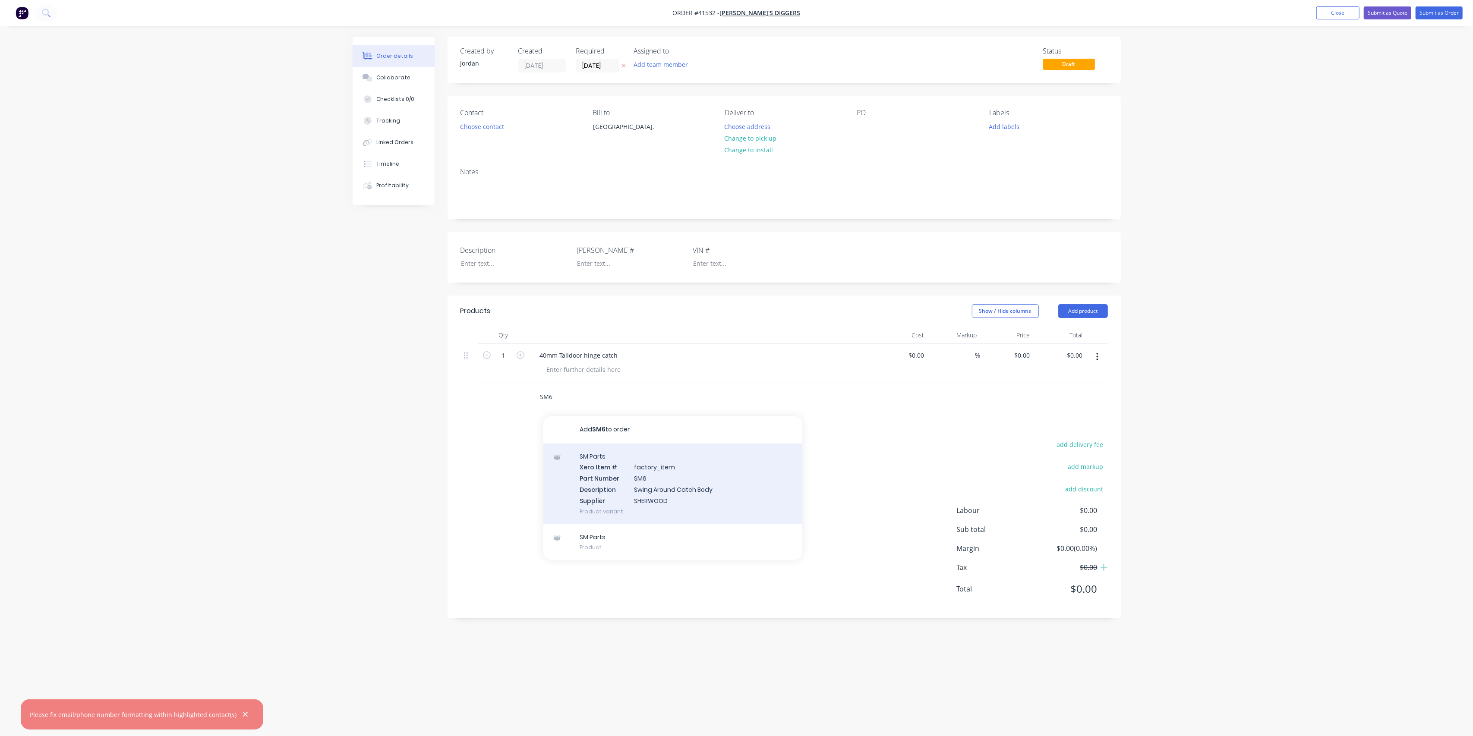
type input "SM6"
click at [682, 482] on div "SM Parts Xero Item # factory_item Part Number SM6 Description Swing Around Catc…" at bounding box center [672, 484] width 259 height 81
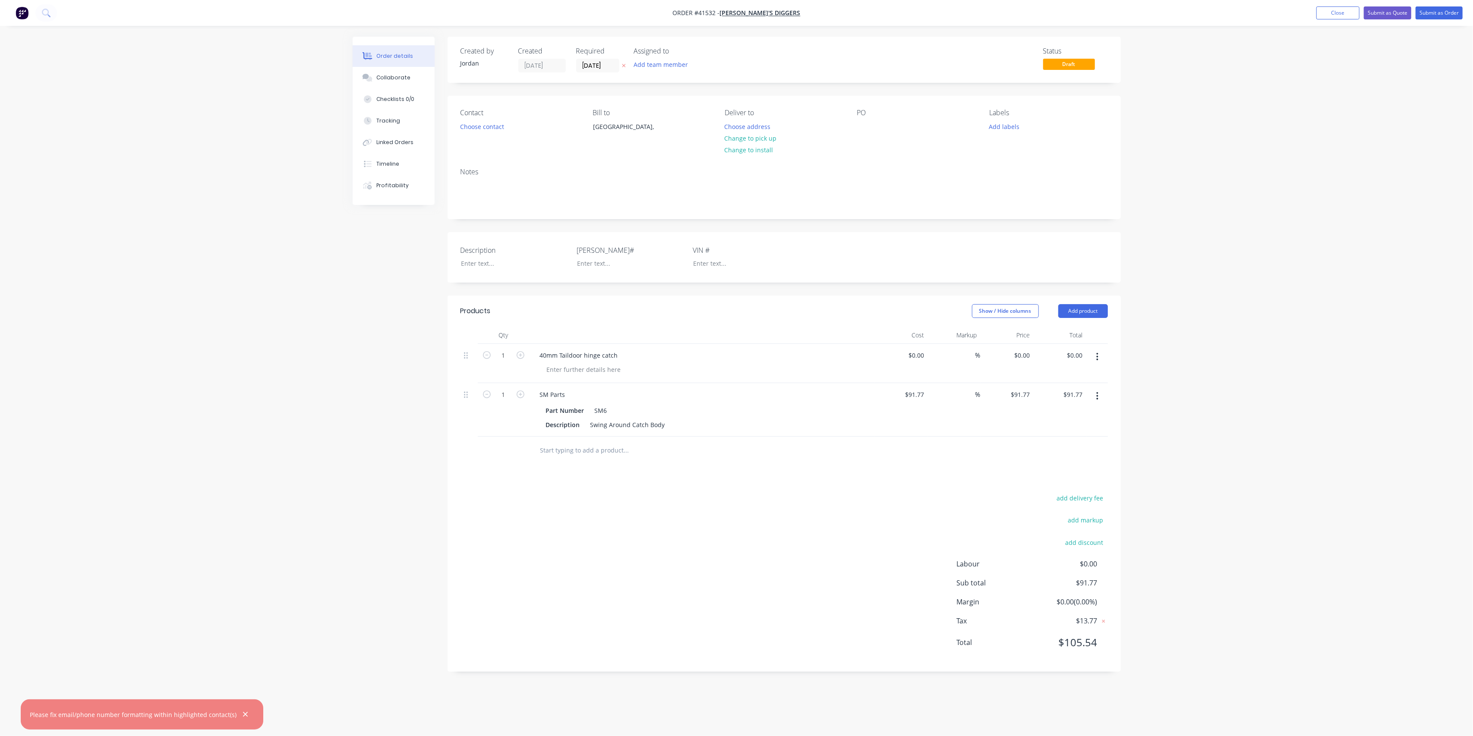
drag, startPoint x: 602, startPoint y: 454, endPoint x: 643, endPoint y: 446, distance: 42.3
click at [602, 454] on input "text" at bounding box center [626, 450] width 173 height 17
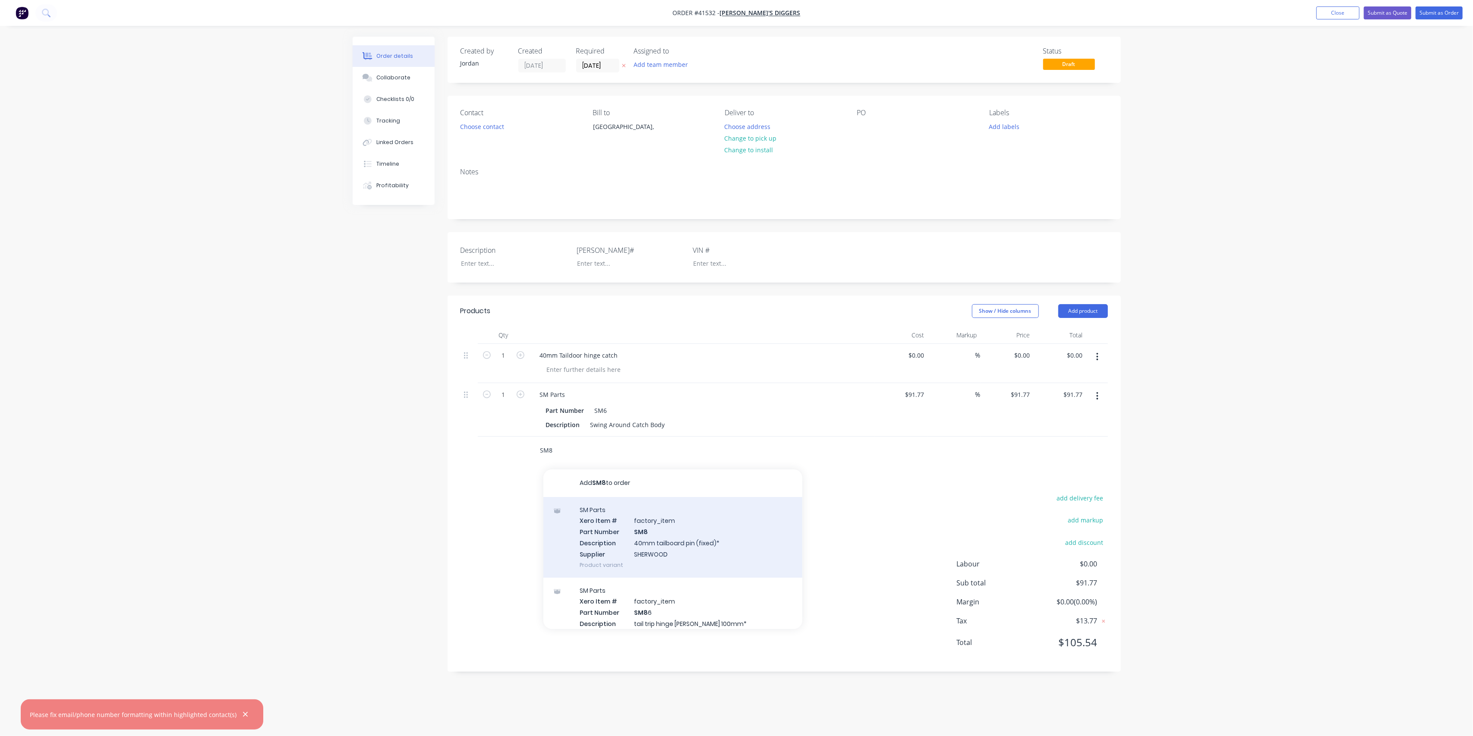
type input "SM8"
click at [687, 543] on div "SM Parts Xero Item # factory_item Part Number SM8 Description 40mm tailboard pi…" at bounding box center [672, 537] width 259 height 81
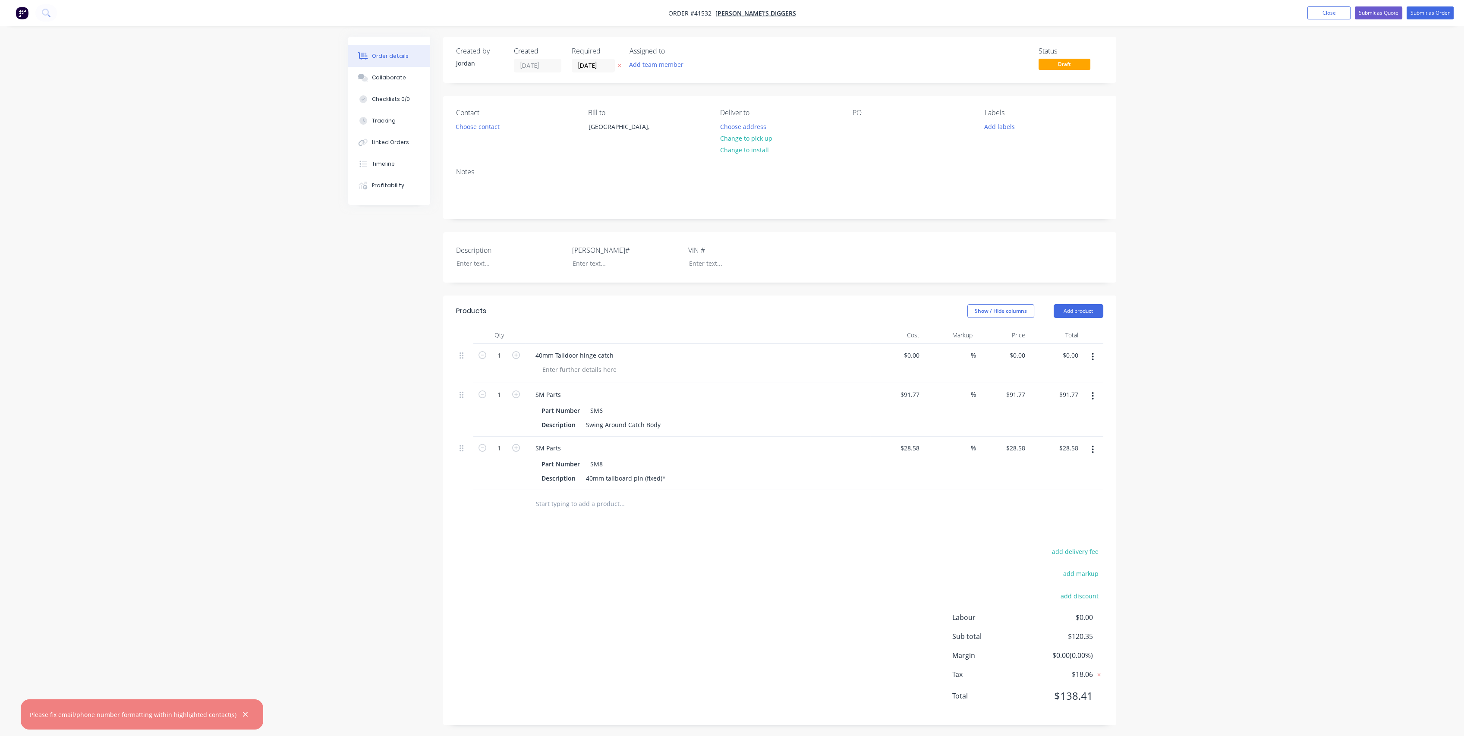
click at [1094, 395] on icon "button" at bounding box center [1093, 396] width 2 height 8
click at [1047, 467] on div "Delete" at bounding box center [1062, 470] width 66 height 13
click at [522, 353] on icon "button" at bounding box center [521, 355] width 8 height 8
type input "2"
click at [518, 397] on icon "button" at bounding box center [521, 395] width 8 height 8
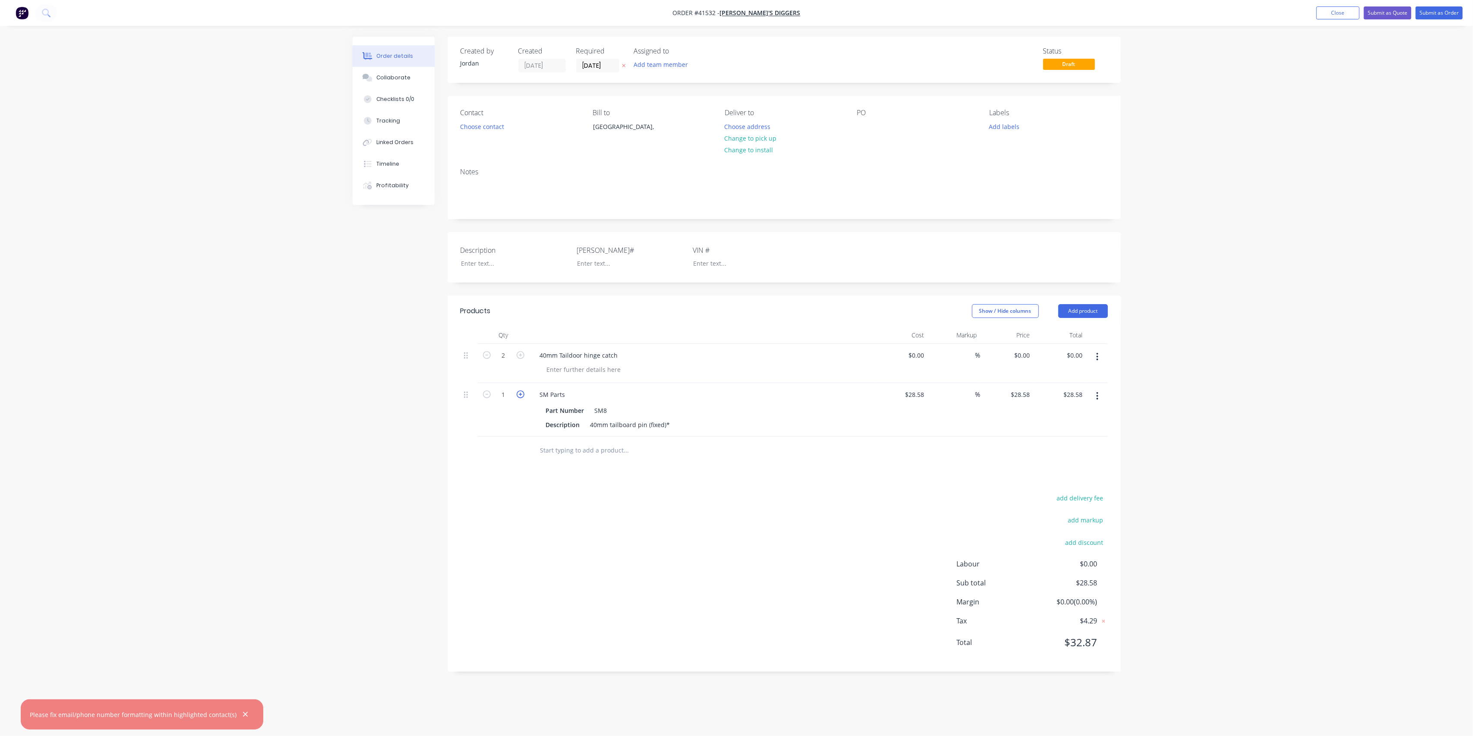
type input "2"
type input "$57.16"
drag, startPoint x: 917, startPoint y: 354, endPoint x: 940, endPoint y: 349, distance: 23.8
click at [919, 353] on input at bounding box center [918, 355] width 20 height 13
type input "$40.00"
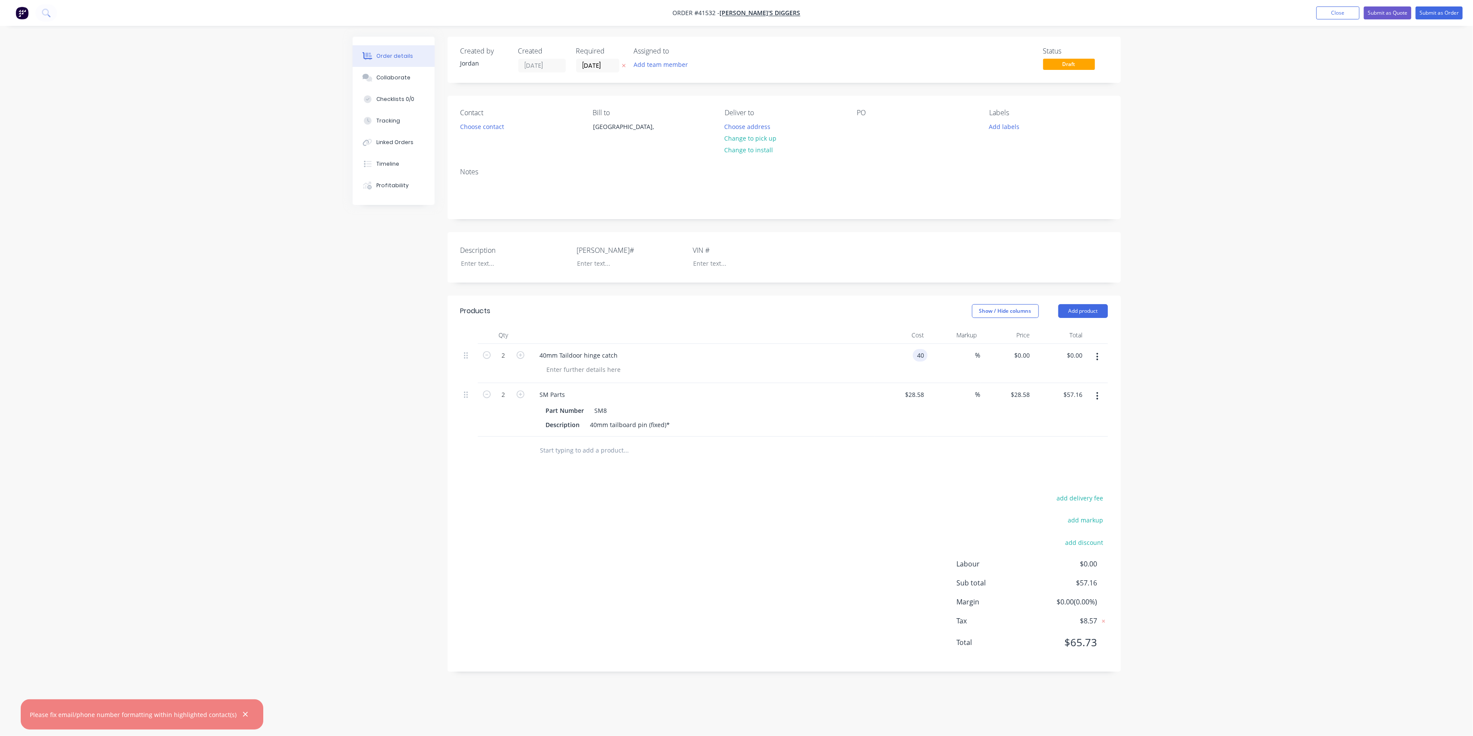
type input "$40.00"
type input "$80.00"
click at [810, 342] on div at bounding box center [701, 335] width 345 height 17
click at [478, 265] on div at bounding box center [508, 263] width 108 height 13
click at [520, 263] on div "Supply Taildoor Catch and Pins" at bounding box center [508, 263] width 108 height 13
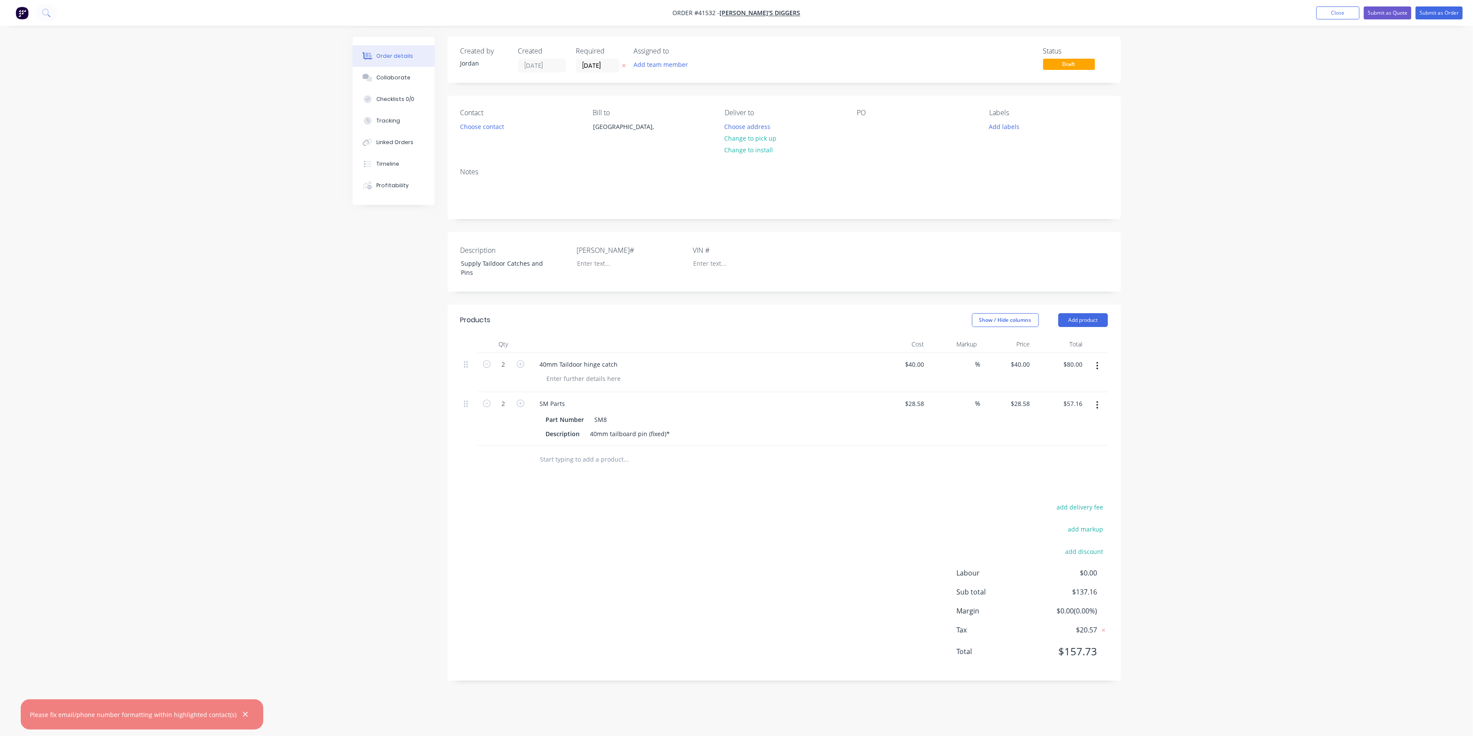
click at [564, 265] on div "Supply Taildoor Catches and Pins" at bounding box center [511, 268] width 114 height 22
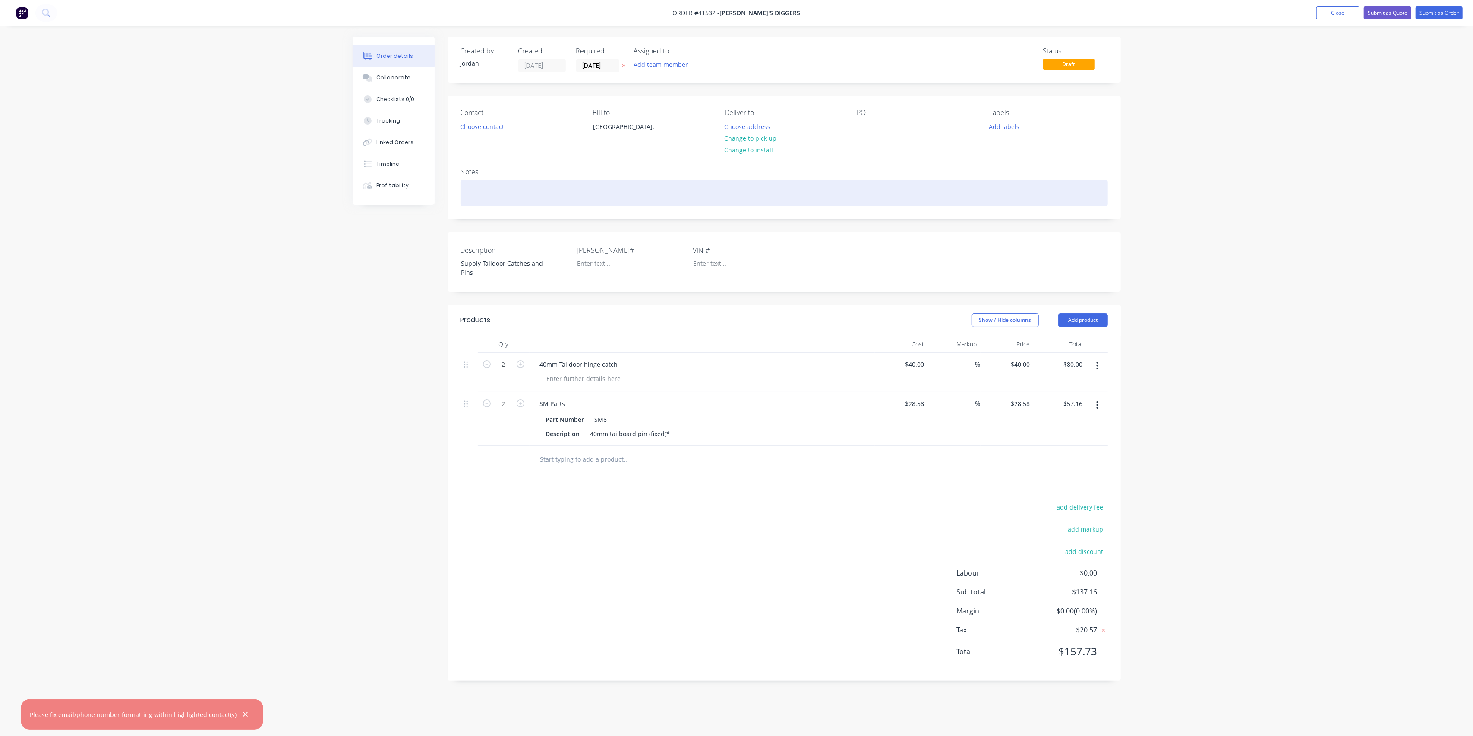
click at [514, 191] on div at bounding box center [783, 193] width 647 height 26
click at [561, 193] on div "Picked up on Thersday 11/9" at bounding box center [783, 193] width 647 height 26
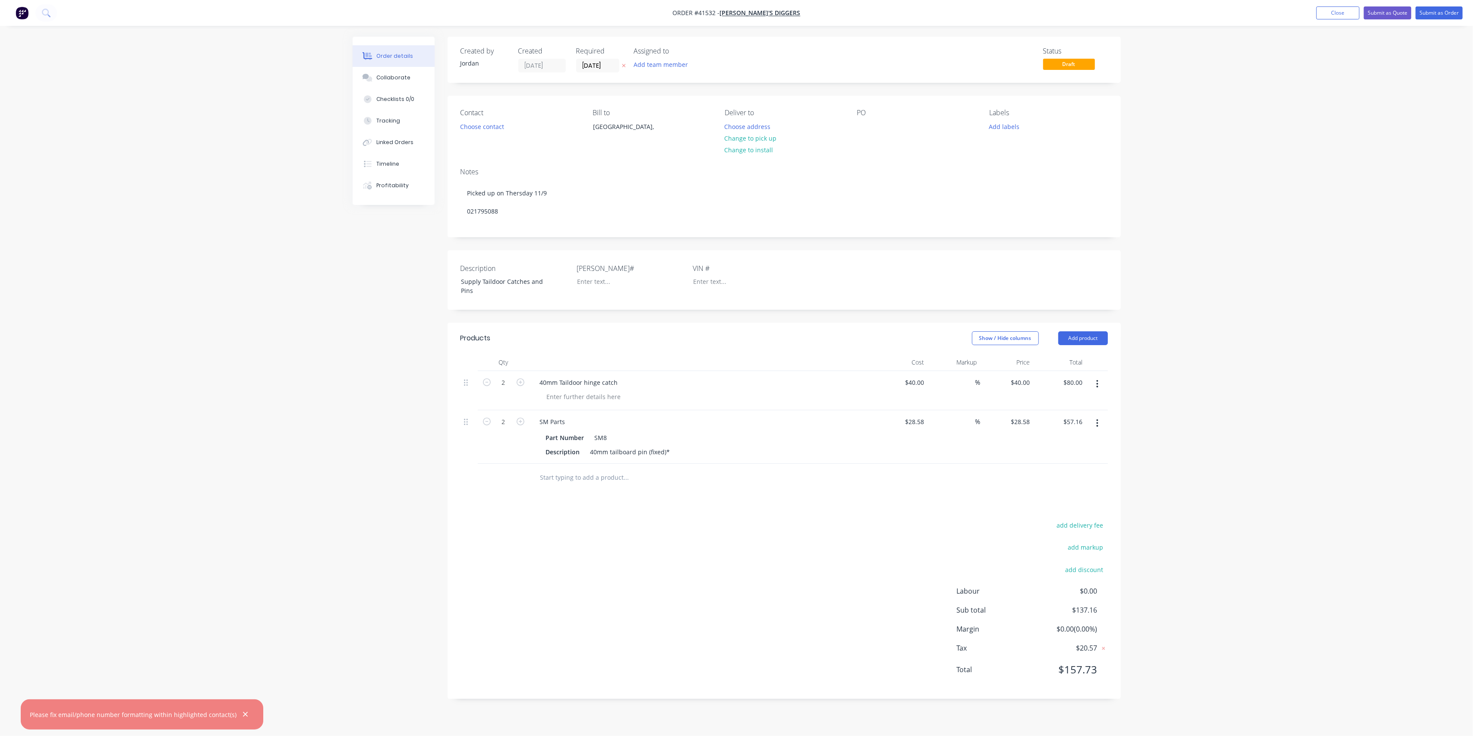
click at [369, 231] on div "Created by [PERSON_NAME] Created [DATE] Required [DATE] Assigned to Add team me…" at bounding box center [737, 374] width 768 height 675
click at [1442, 16] on button "Submit as Order" at bounding box center [1438, 12] width 47 height 13
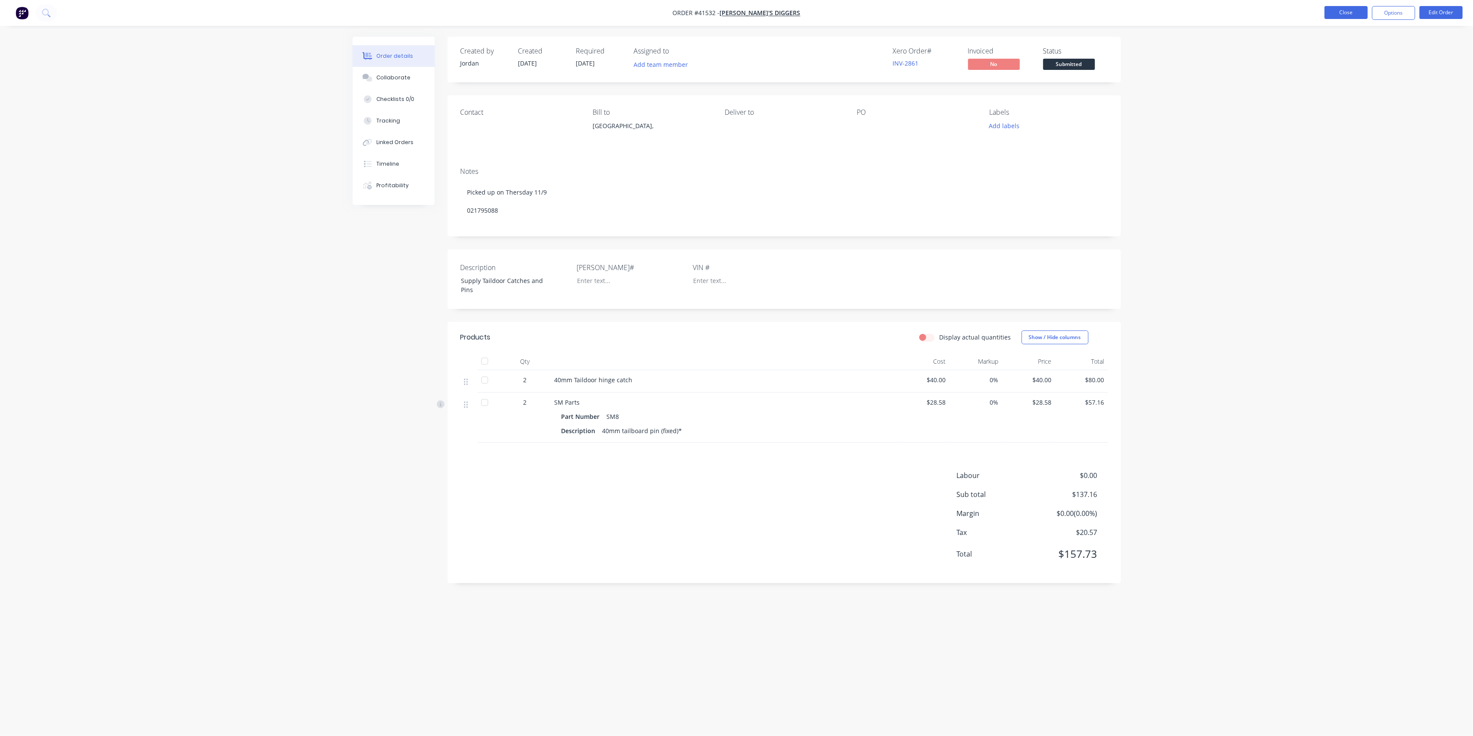
click at [1344, 9] on button "Close" at bounding box center [1345, 12] width 43 height 13
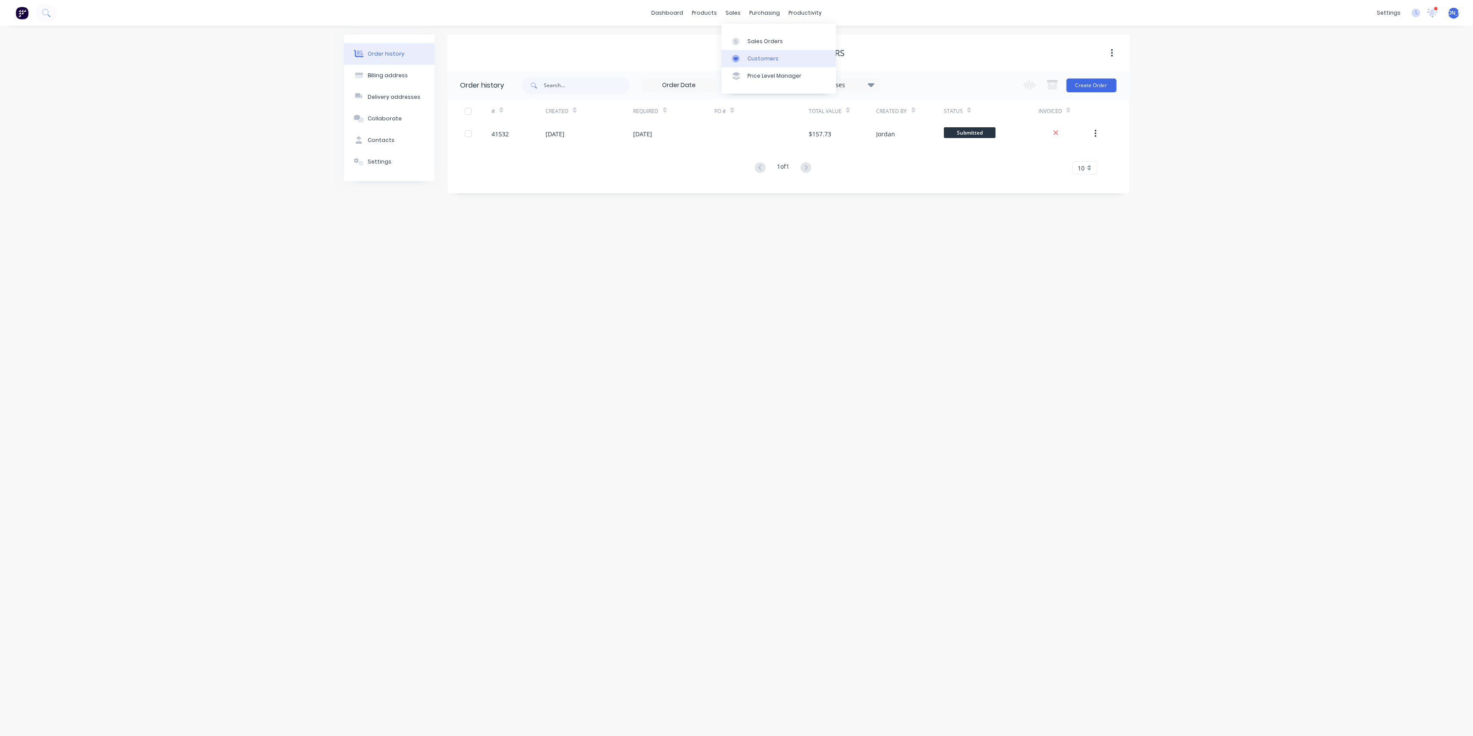
click at [754, 64] on link "Customers" at bounding box center [779, 58] width 114 height 17
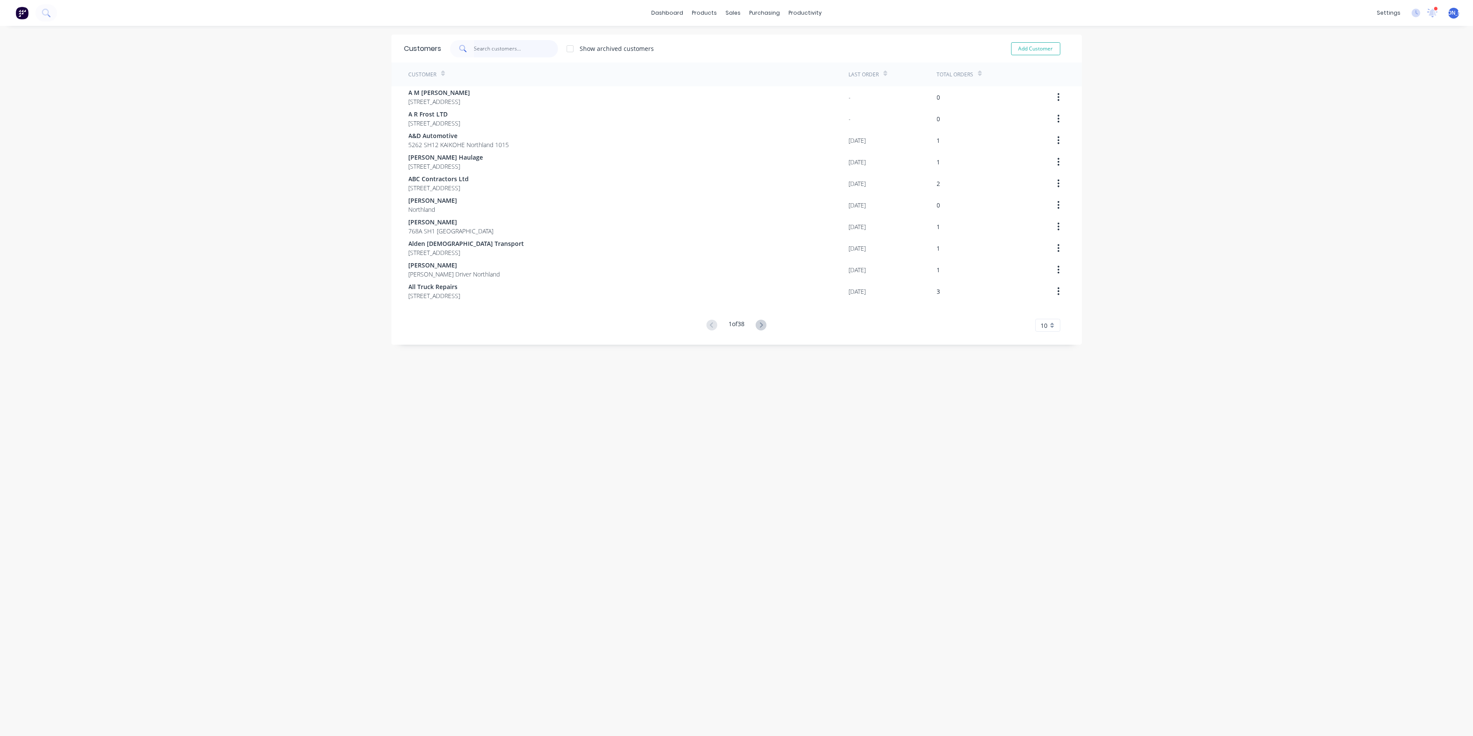
click at [492, 47] on input "text" at bounding box center [516, 48] width 84 height 17
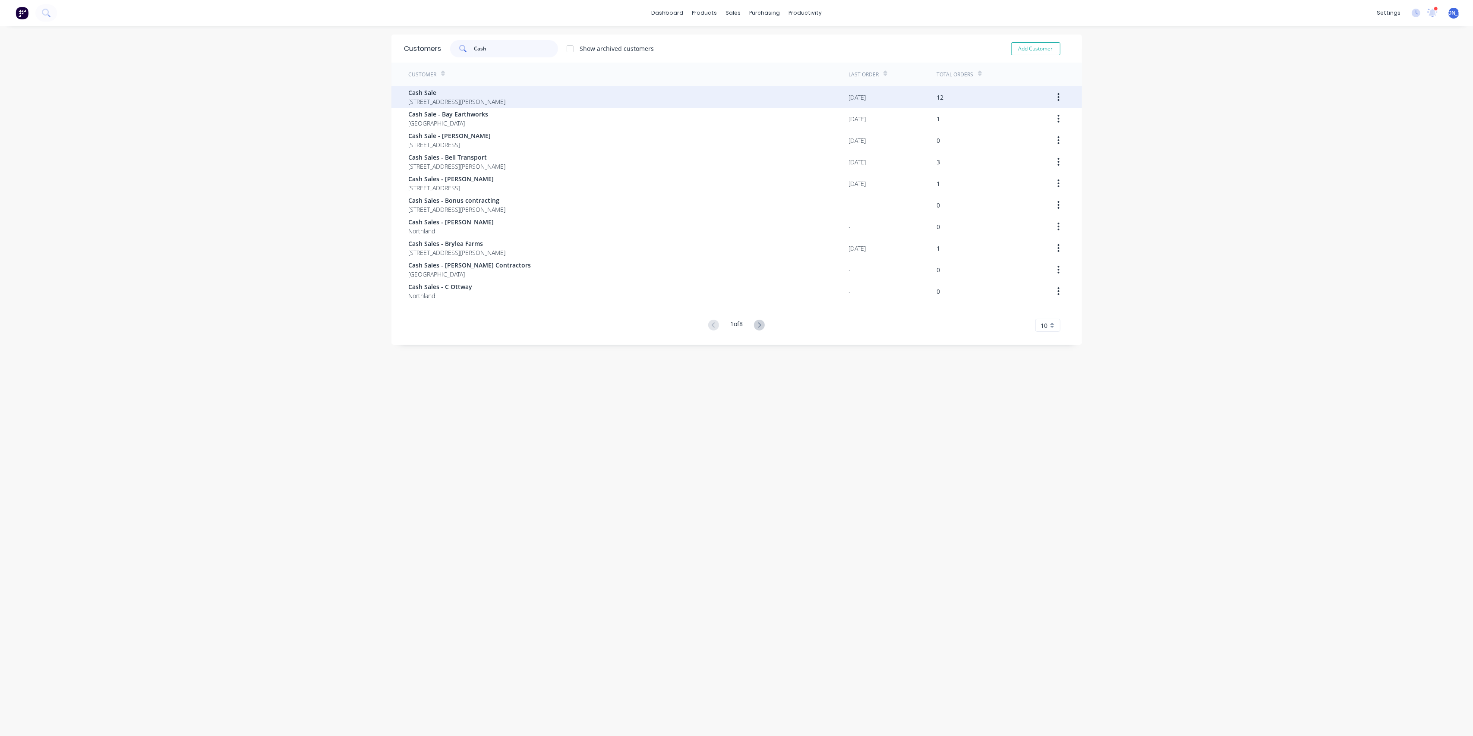
type input "Cash"
click at [468, 95] on span "Cash Sale" at bounding box center [457, 92] width 97 height 9
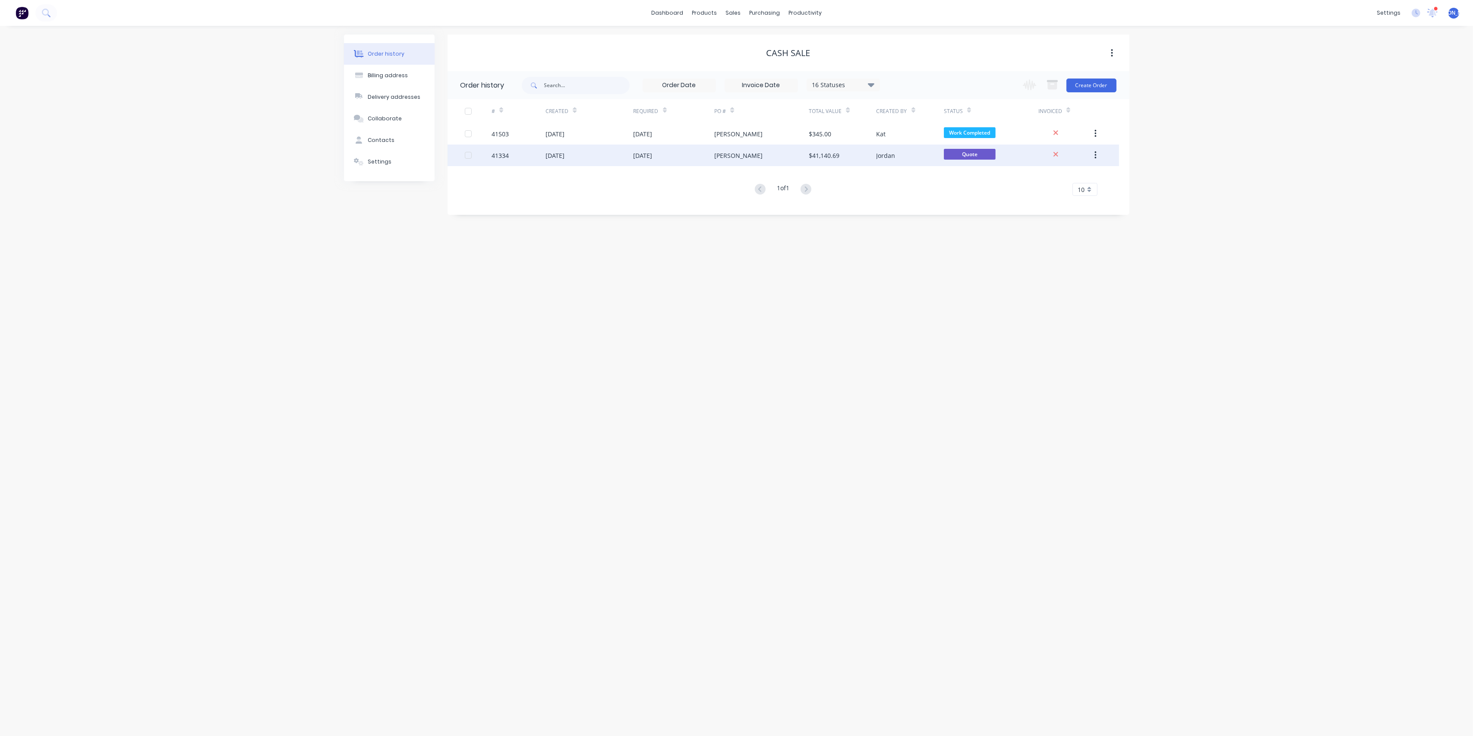
click at [1098, 156] on button "button" at bounding box center [1095, 156] width 20 height 16
click at [1052, 180] on div "Archive" at bounding box center [1064, 178] width 66 height 13
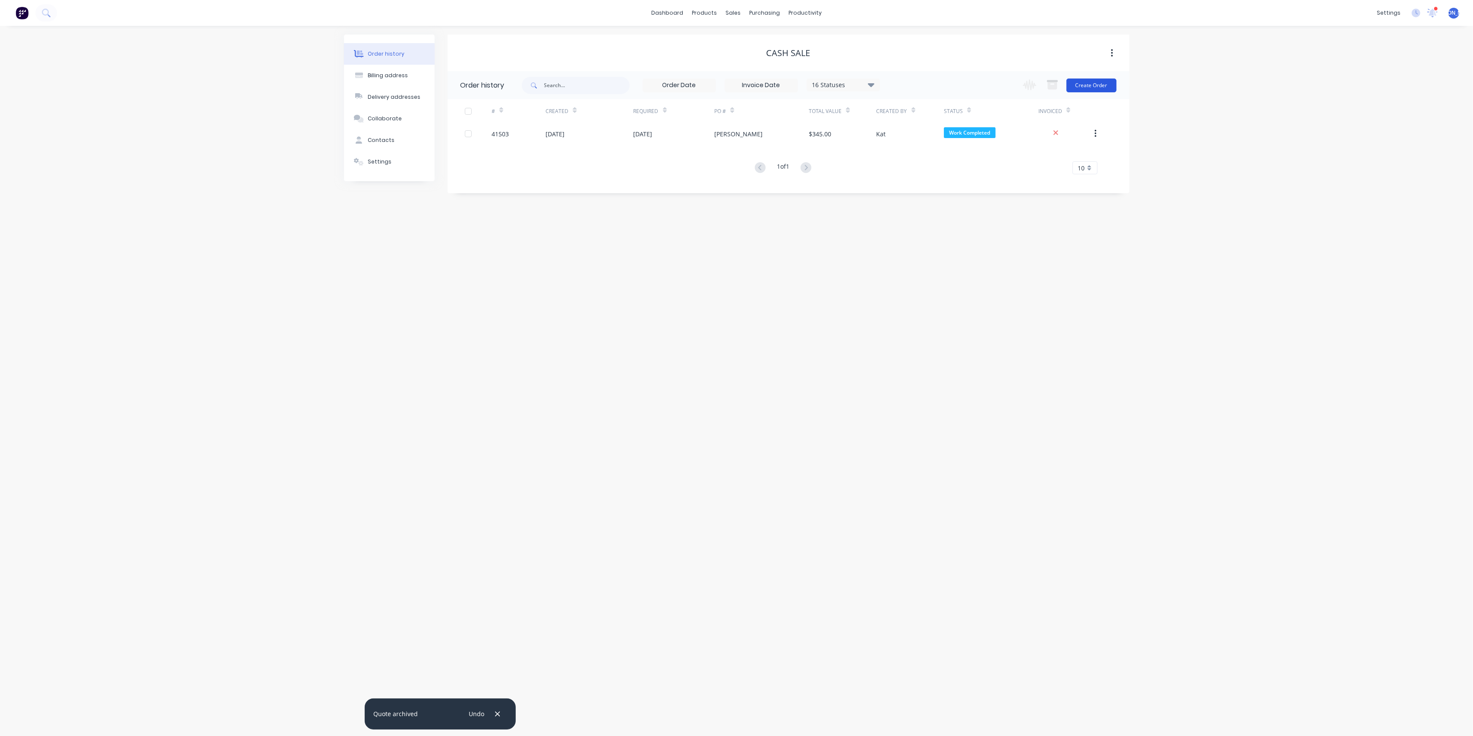
click at [1094, 84] on button "Create Order" at bounding box center [1091, 86] width 50 height 14
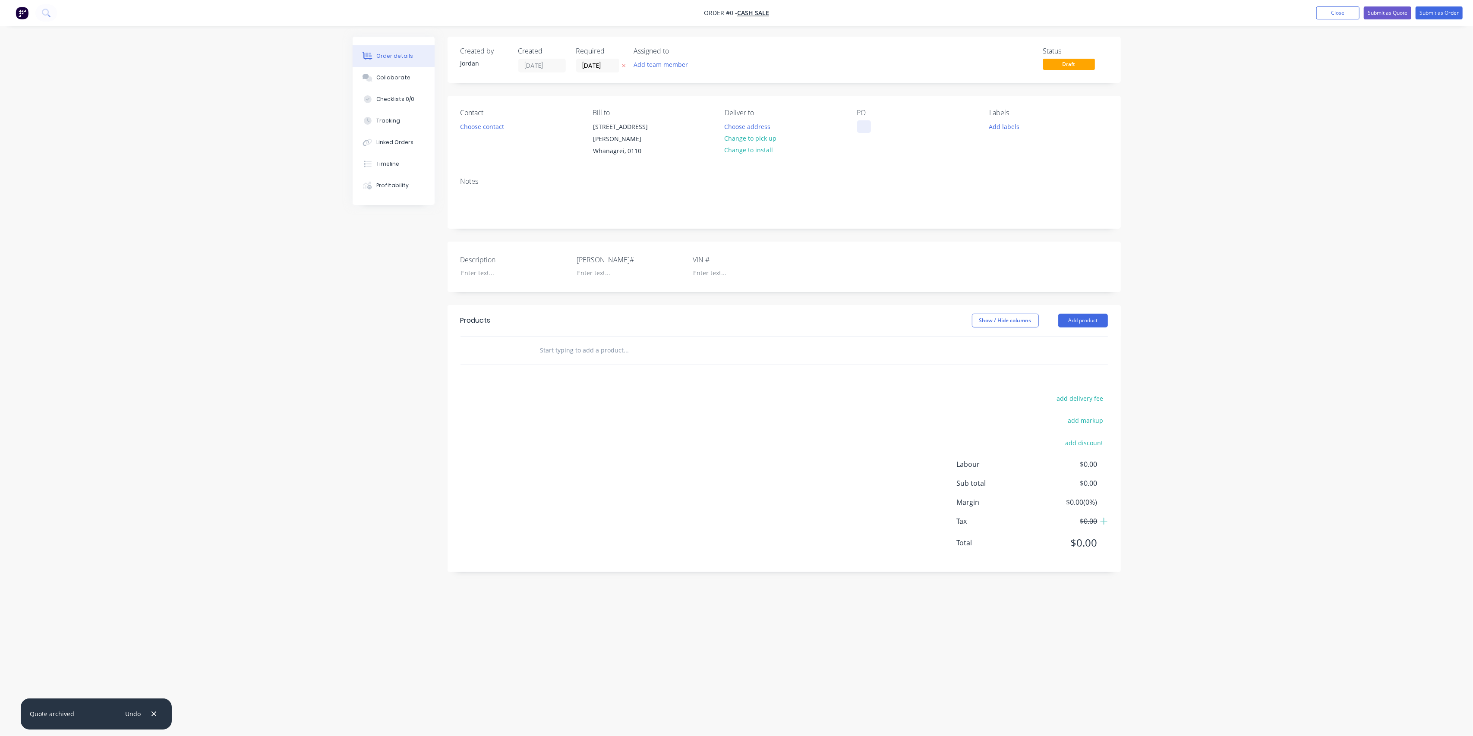
drag, startPoint x: 864, startPoint y: 126, endPoint x: 926, endPoint y: 105, distance: 65.8
click at [864, 126] on div at bounding box center [864, 126] width 14 height 13
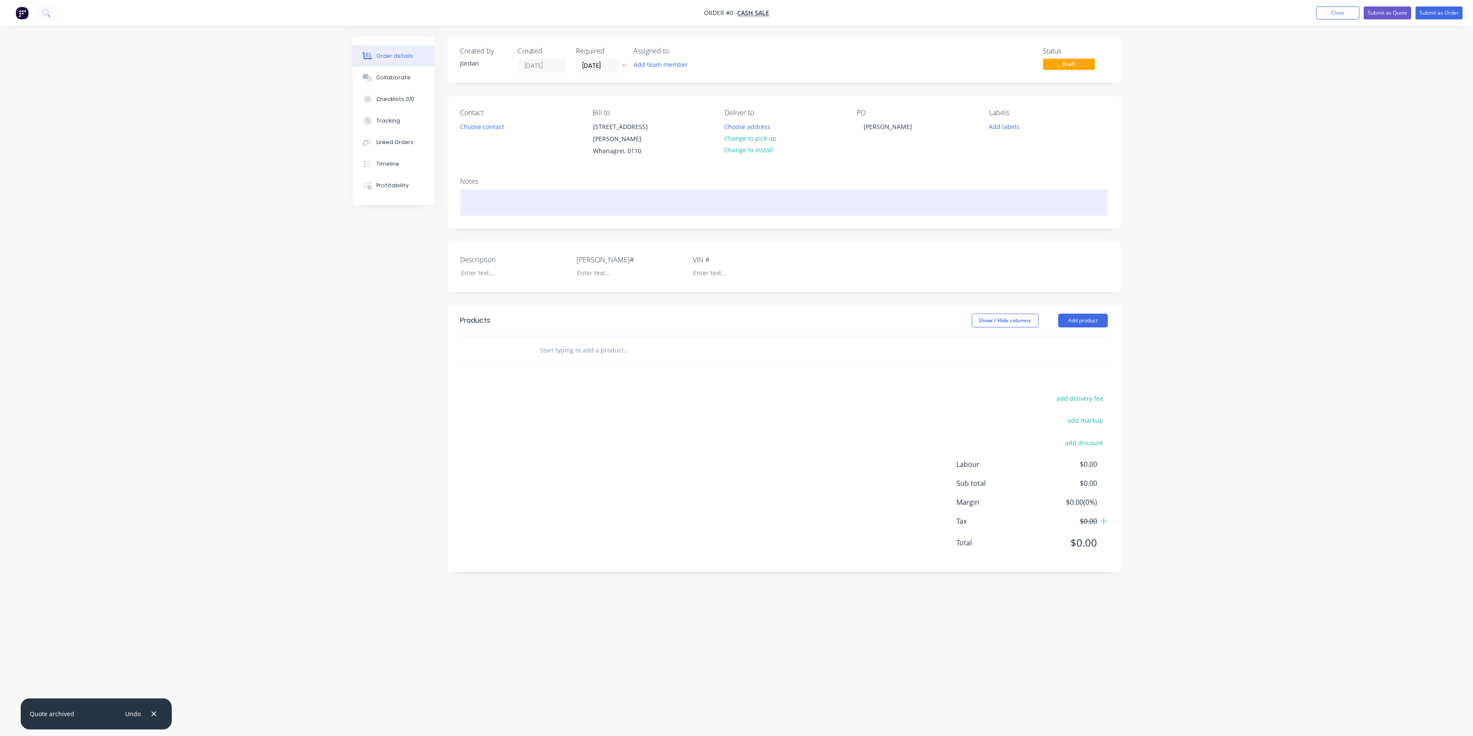
click at [508, 190] on div "Order details Collaborate Checklists 0/0 Tracking Linked Orders Timeline Profit…" at bounding box center [736, 352] width 785 height 630
drag, startPoint x: 572, startPoint y: 195, endPoint x: 431, endPoint y: 192, distance: 141.2
click at [431, 192] on div "Order details Collaborate Checklists 0/0 Tracking Linked Orders Timeline Profit…" at bounding box center [736, 352] width 785 height 630
copy div "Cut and drill tow bar mount"
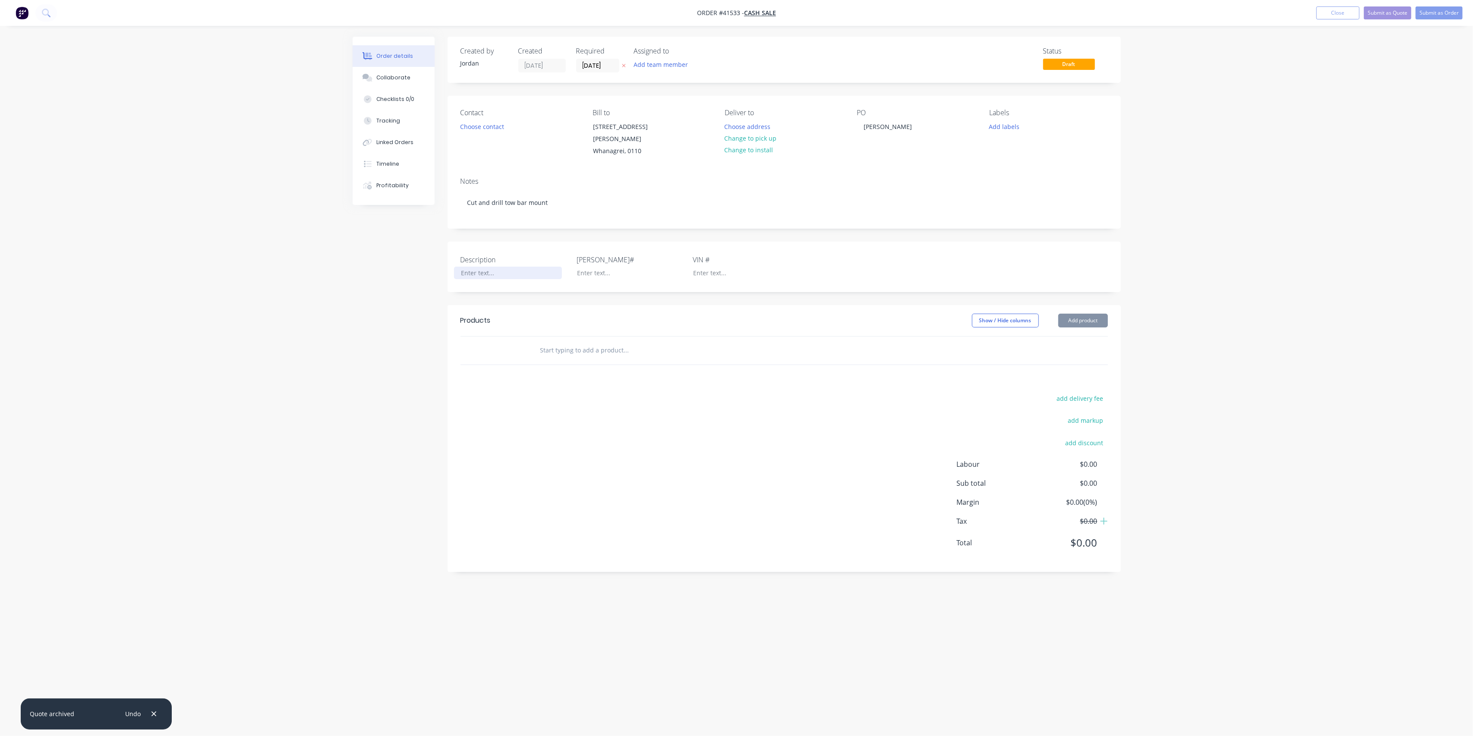
click at [470, 267] on div at bounding box center [508, 273] width 108 height 13
paste div
click at [583, 342] on input "text" at bounding box center [626, 350] width 173 height 17
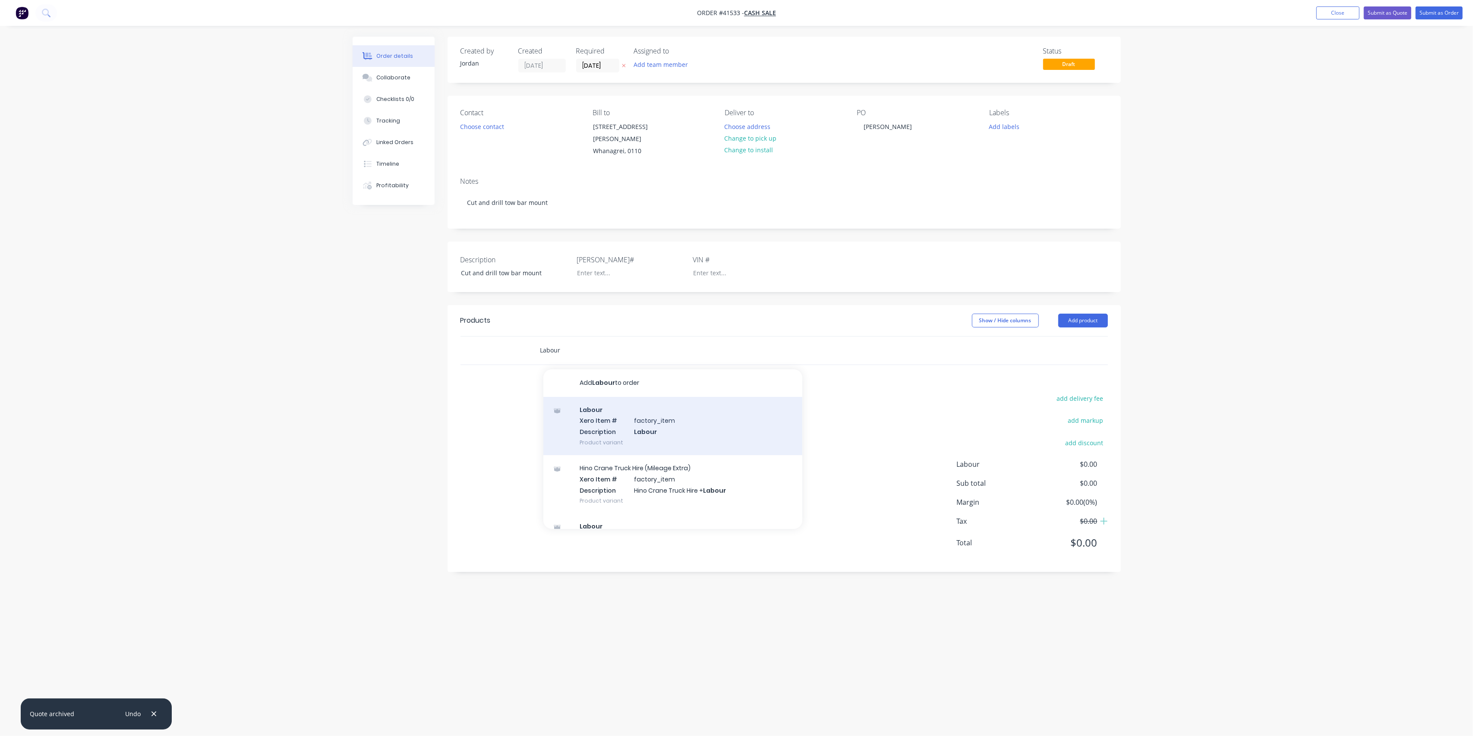
type input "Labour"
click at [650, 415] on div "Labour Xero Item # factory_item Description Labour Product variant" at bounding box center [672, 426] width 259 height 58
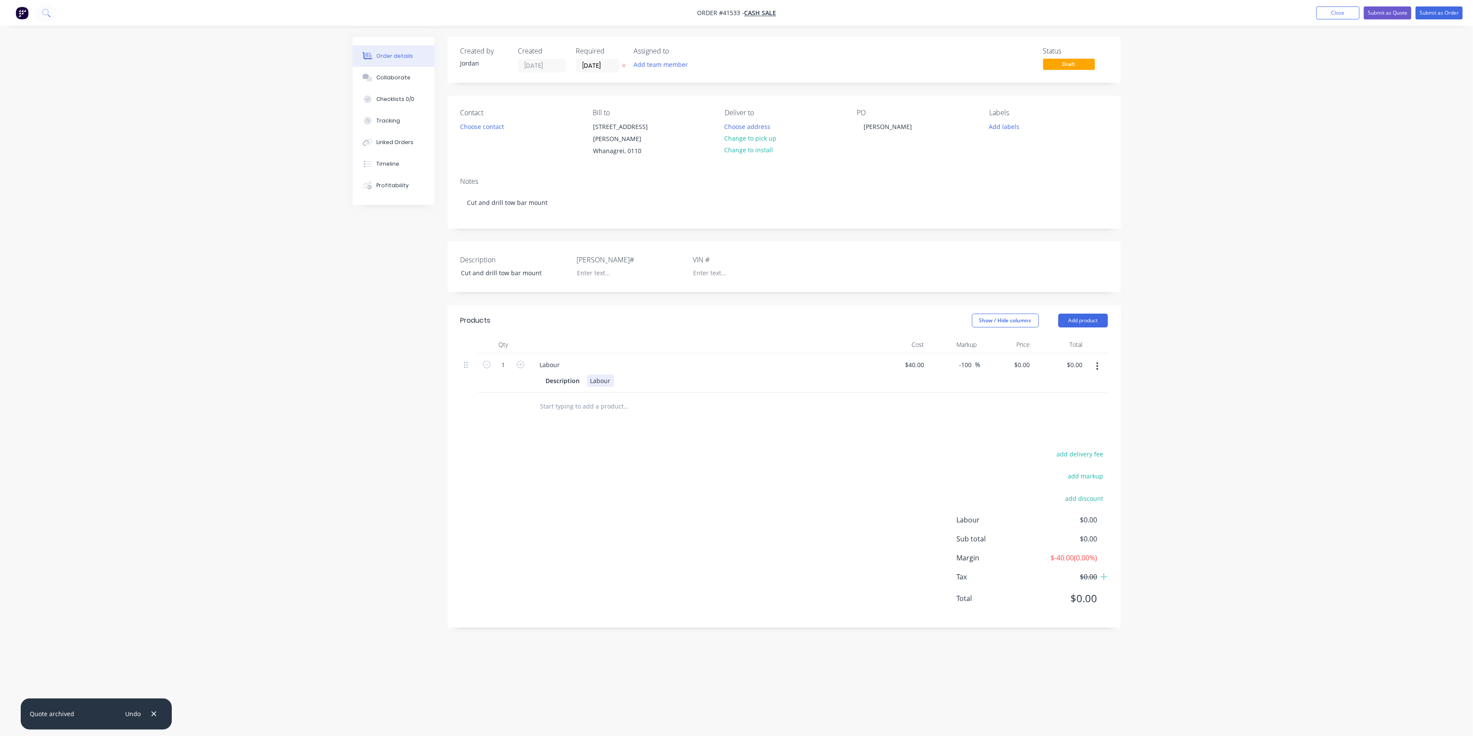
drag, startPoint x: 577, startPoint y: 395, endPoint x: 605, endPoint y: 375, distance: 34.7
click at [577, 398] on input "text" at bounding box center [626, 406] width 173 height 17
drag, startPoint x: 574, startPoint y: 391, endPoint x: 499, endPoint y: 394, distance: 75.1
click at [499, 394] on div "100x100 Add 100x100 to order Aluminium Extrusions Xero Item # factory_item Part…" at bounding box center [783, 407] width 647 height 28
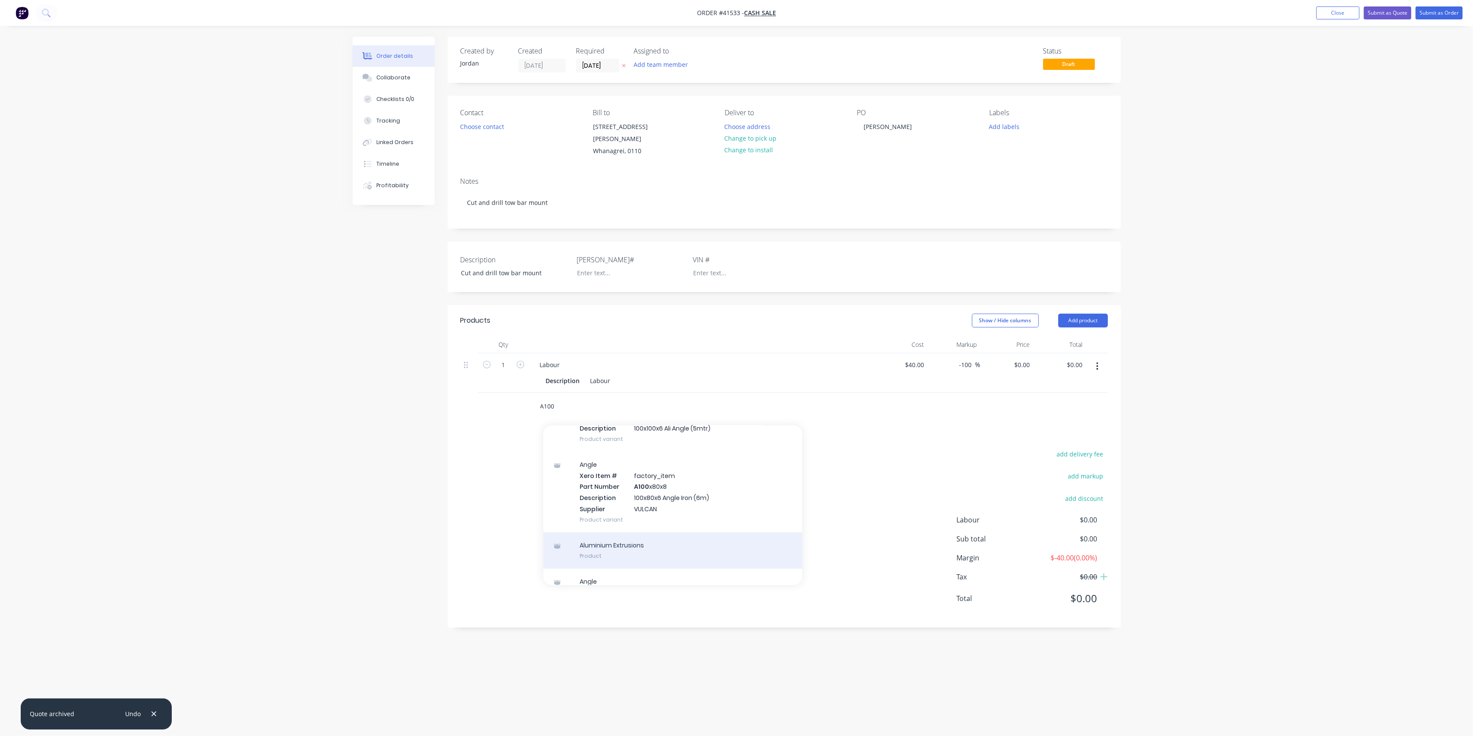
scroll to position [90, 0]
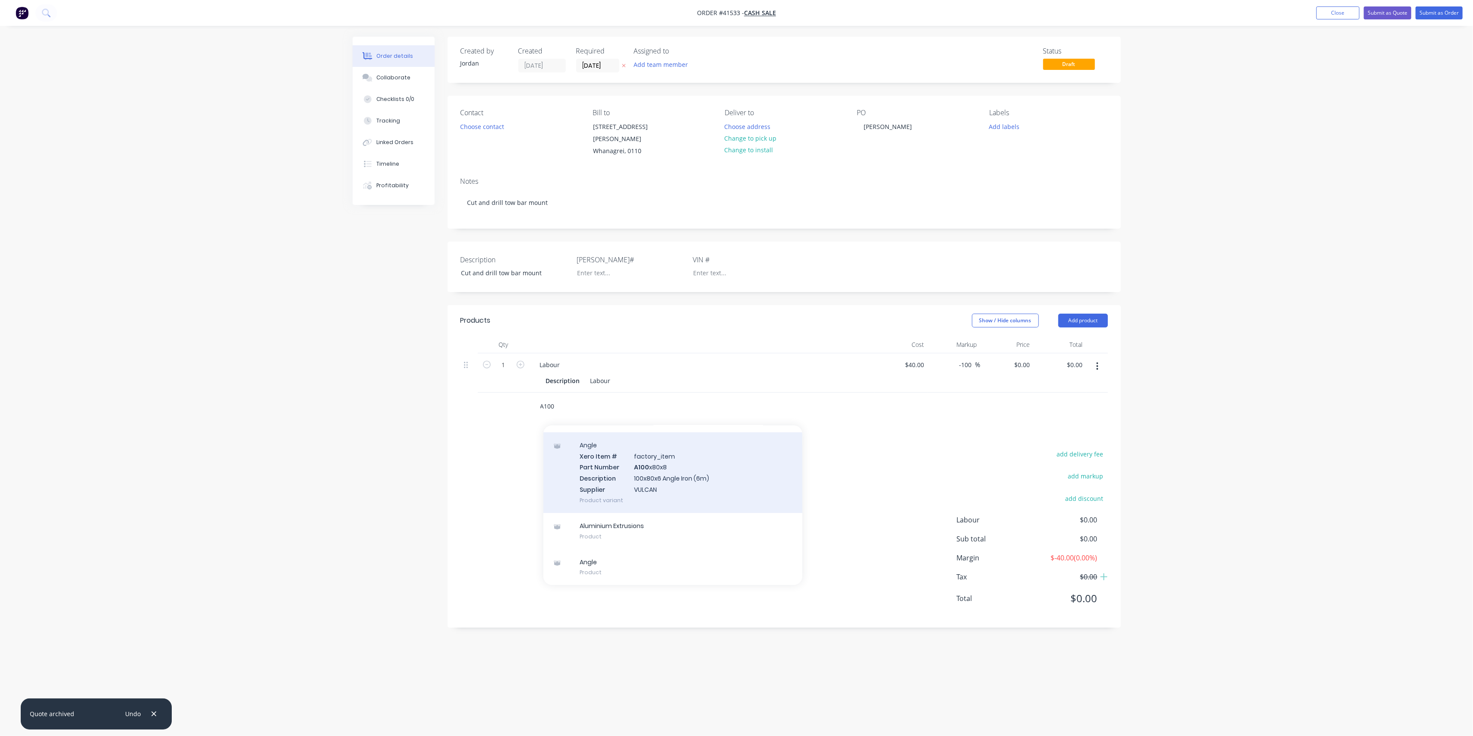
type input "A100"
click at [686, 462] on div "Angle Xero Item # factory_item Part Number A100 x80x8 Description 100x80x6 Angl…" at bounding box center [672, 472] width 259 height 81
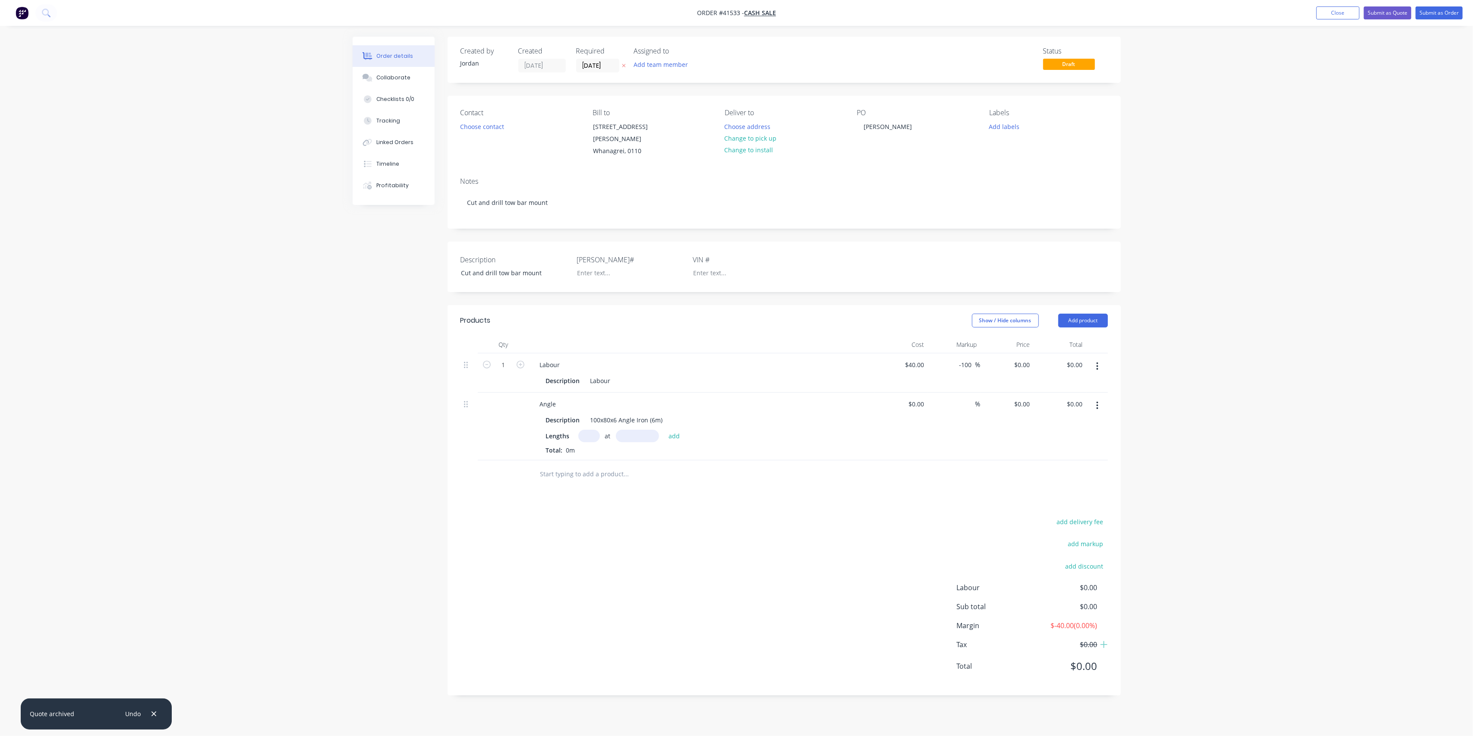
click at [699, 483] on div "Products Show / Hide columns Add product Qty Cost Markup Price Total 1 Labour D…" at bounding box center [784, 500] width 673 height 391
drag, startPoint x: 593, startPoint y: 423, endPoint x: 615, endPoint y: 421, distance: 21.3
click at [595, 430] on input "text" at bounding box center [589, 436] width 22 height 13
type input "1"
type input "100"
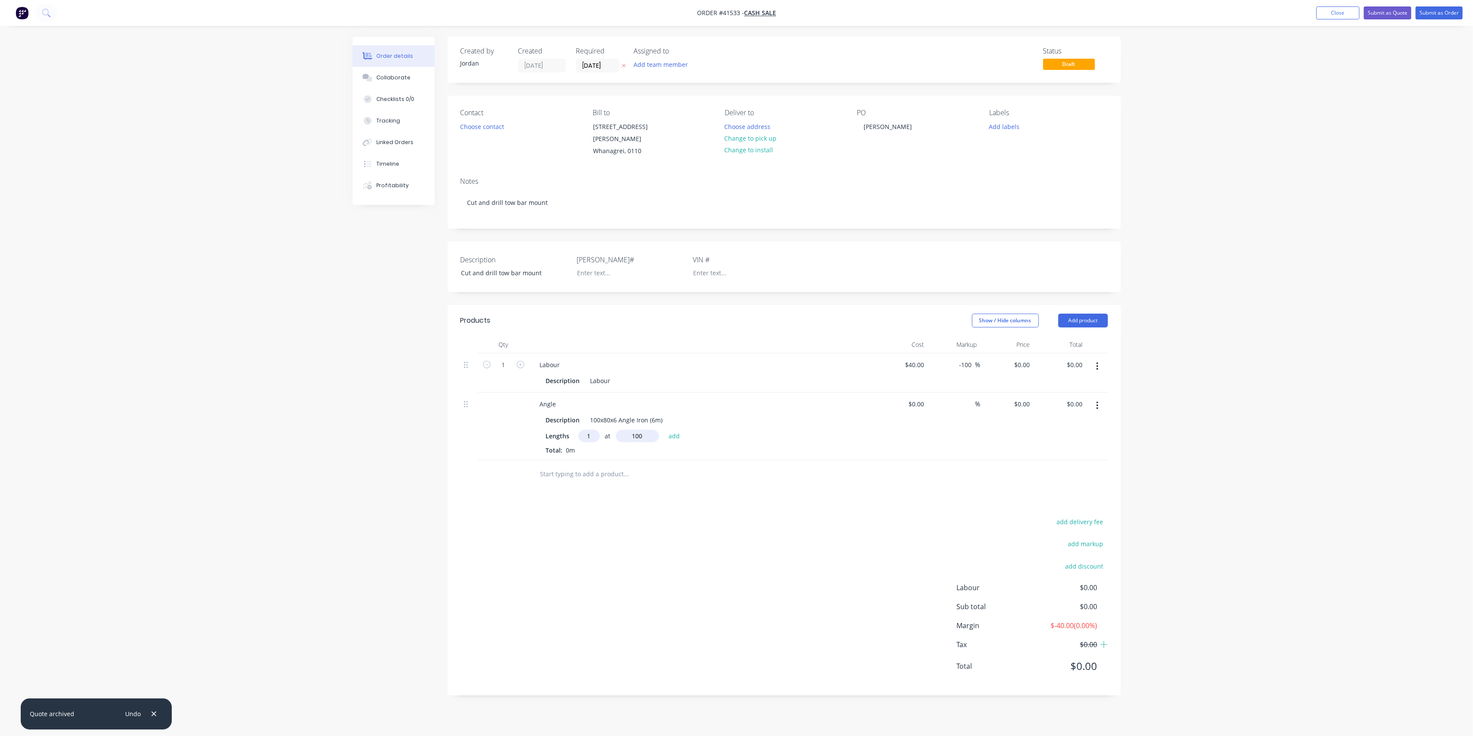
click at [664, 430] on button "add" at bounding box center [674, 436] width 20 height 12
click at [766, 430] on div "Lengths at add" at bounding box center [702, 436] width 312 height 13
click at [922, 398] on input at bounding box center [918, 404] width 20 height 13
type input "$10.00"
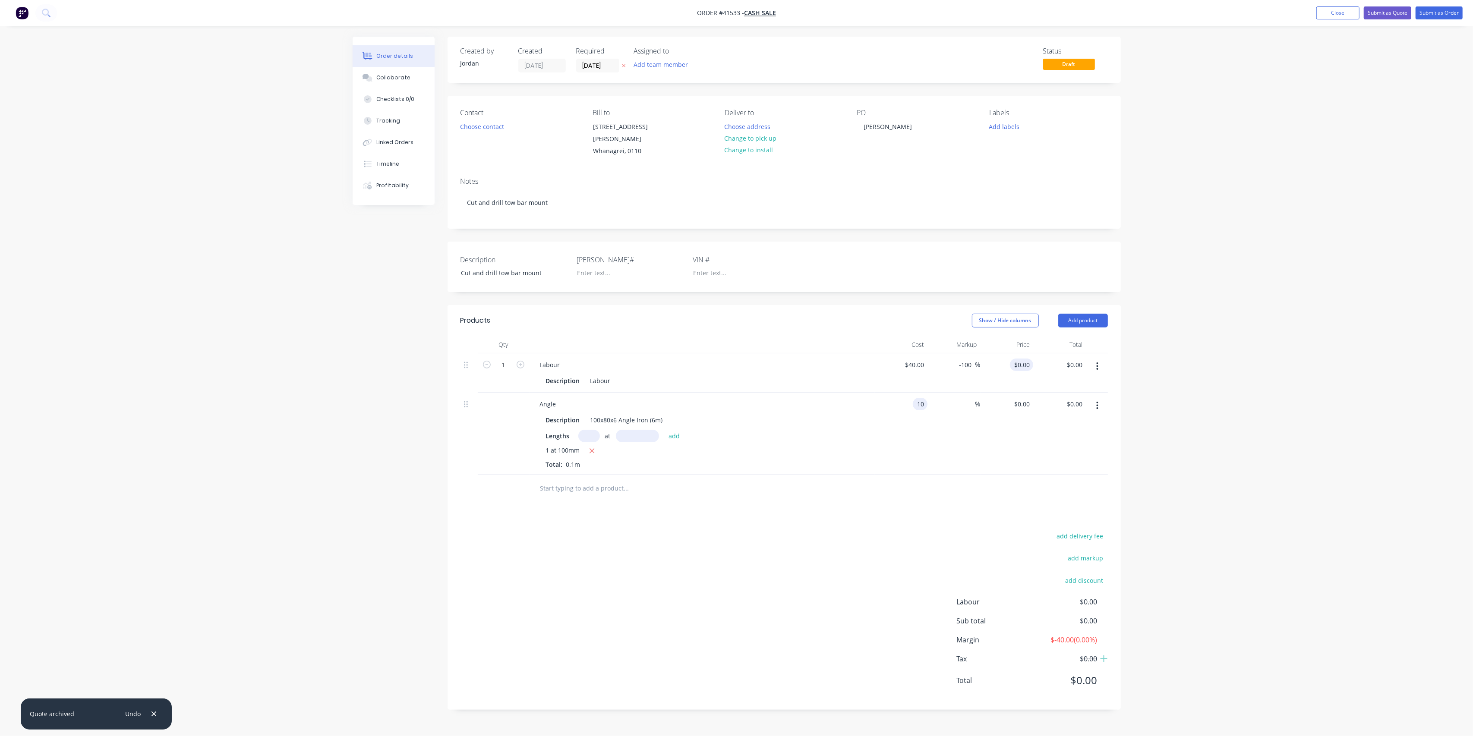
type input "$1.00"
type input "100"
type input "$20.00"
type input "$2.00"
click at [876, 366] on div "$40.00 $40.00" at bounding box center [901, 372] width 53 height 39
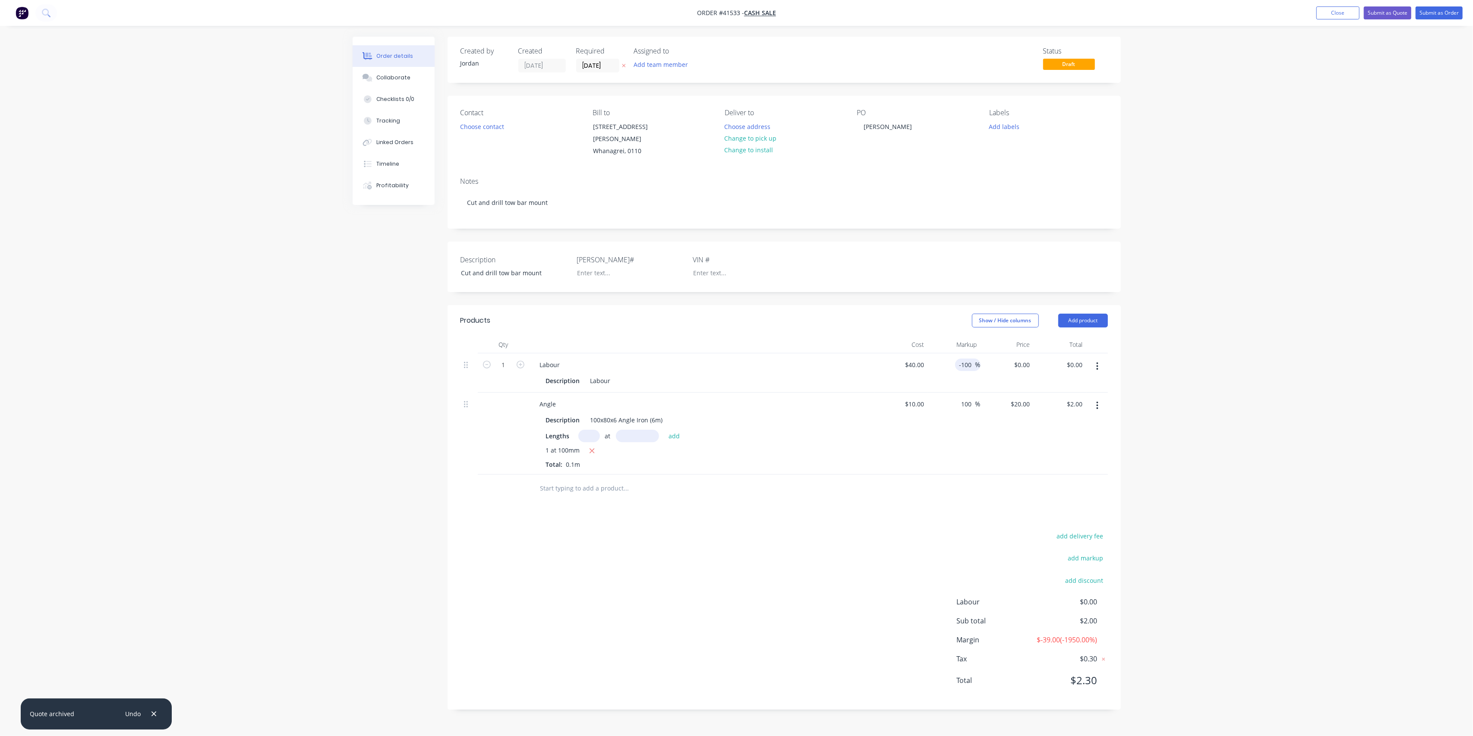
click at [970, 359] on input "-100" at bounding box center [966, 365] width 17 height 13
click at [1027, 359] on input "0" at bounding box center [1023, 365] width 20 height 13
type input "115"
type input "187.5"
type input "$115.00"
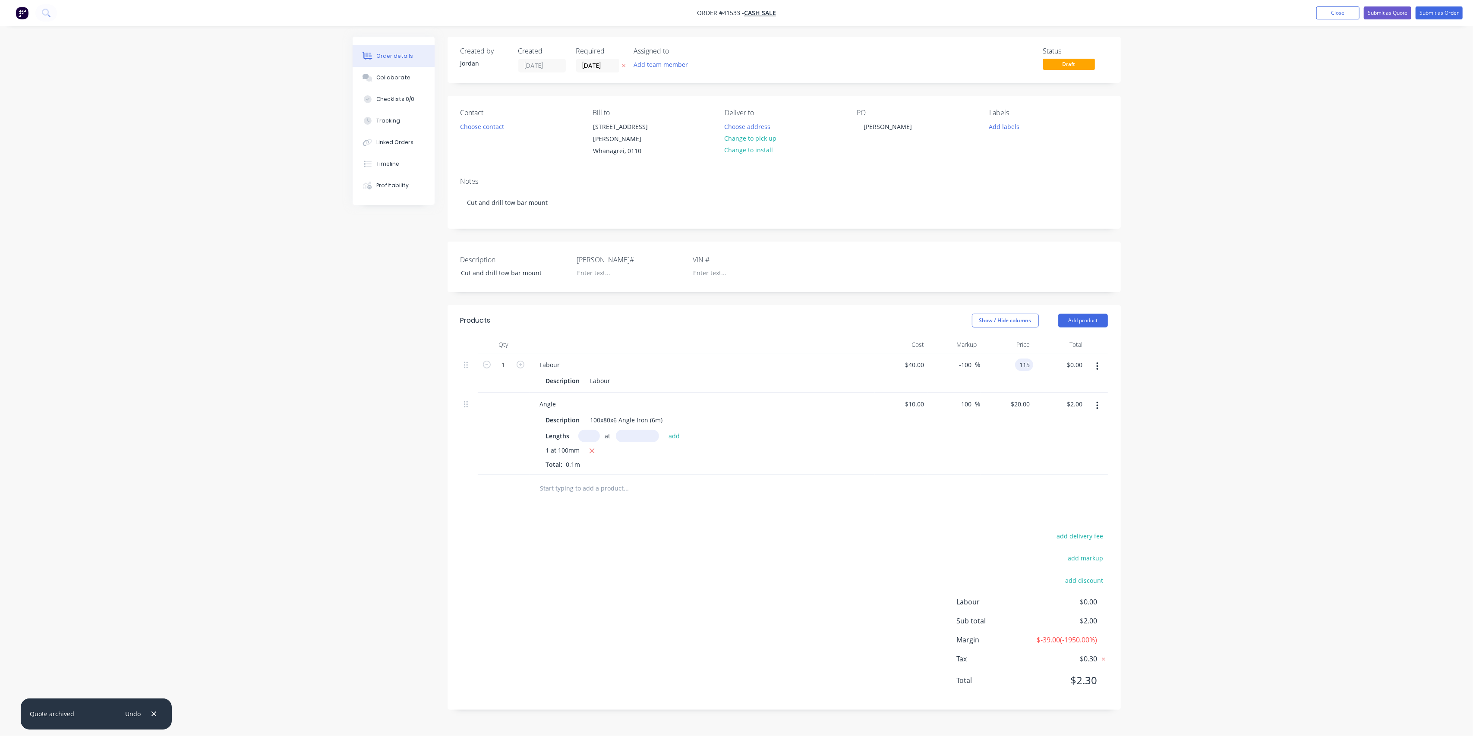
type input "$115.00"
click at [785, 319] on header "Products Show / Hide columns Add product" at bounding box center [784, 320] width 673 height 31
click at [1436, 8] on button "Submit as Order" at bounding box center [1438, 12] width 47 height 13
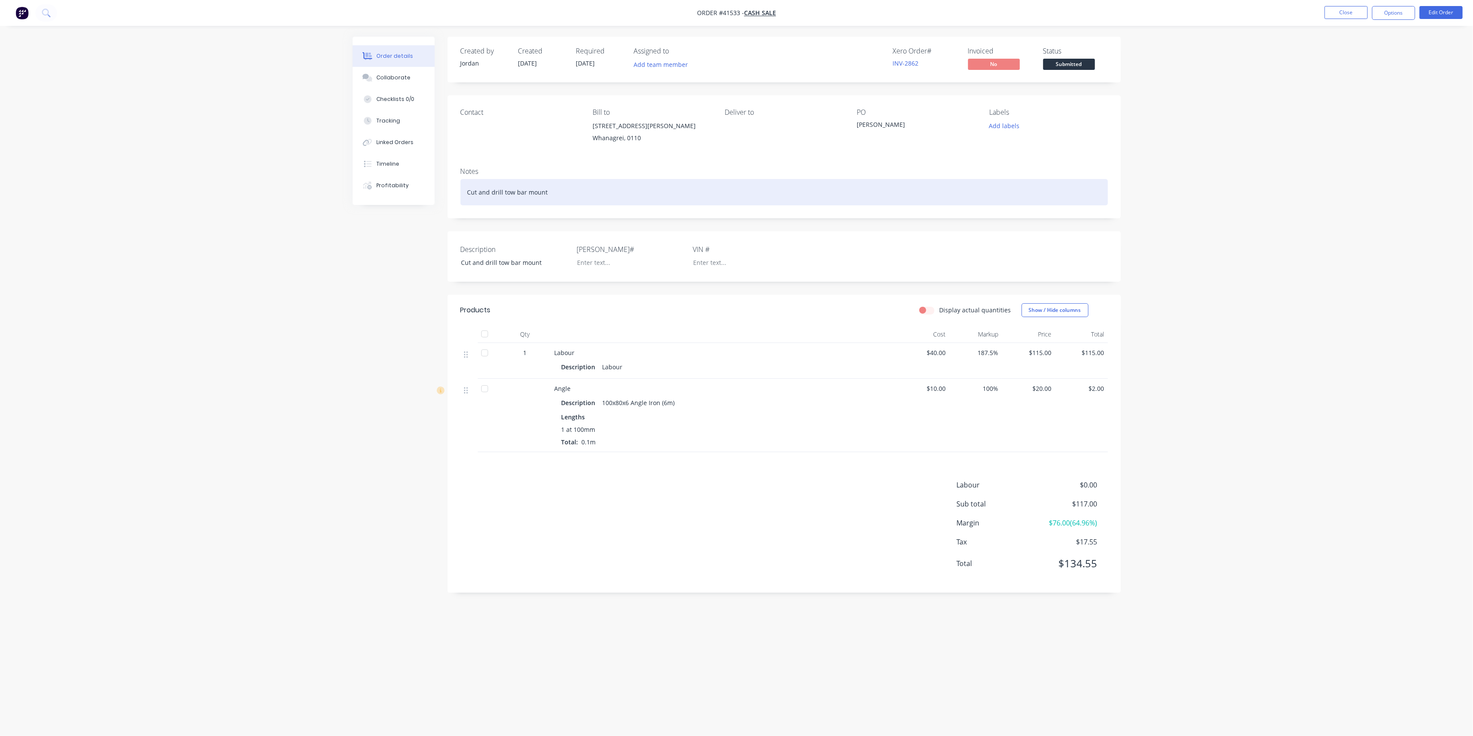
click at [772, 195] on div "Cut and drill tow bar mount" at bounding box center [783, 192] width 647 height 26
click at [777, 157] on div "Contact Bill to [STREET_ADDRESS][PERSON_NAME] Deliver to PO [PERSON_NAME] Label…" at bounding box center [784, 127] width 673 height 65
click at [1336, 10] on button "Close" at bounding box center [1345, 12] width 43 height 13
